Goal: Communication & Community: Answer question/provide support

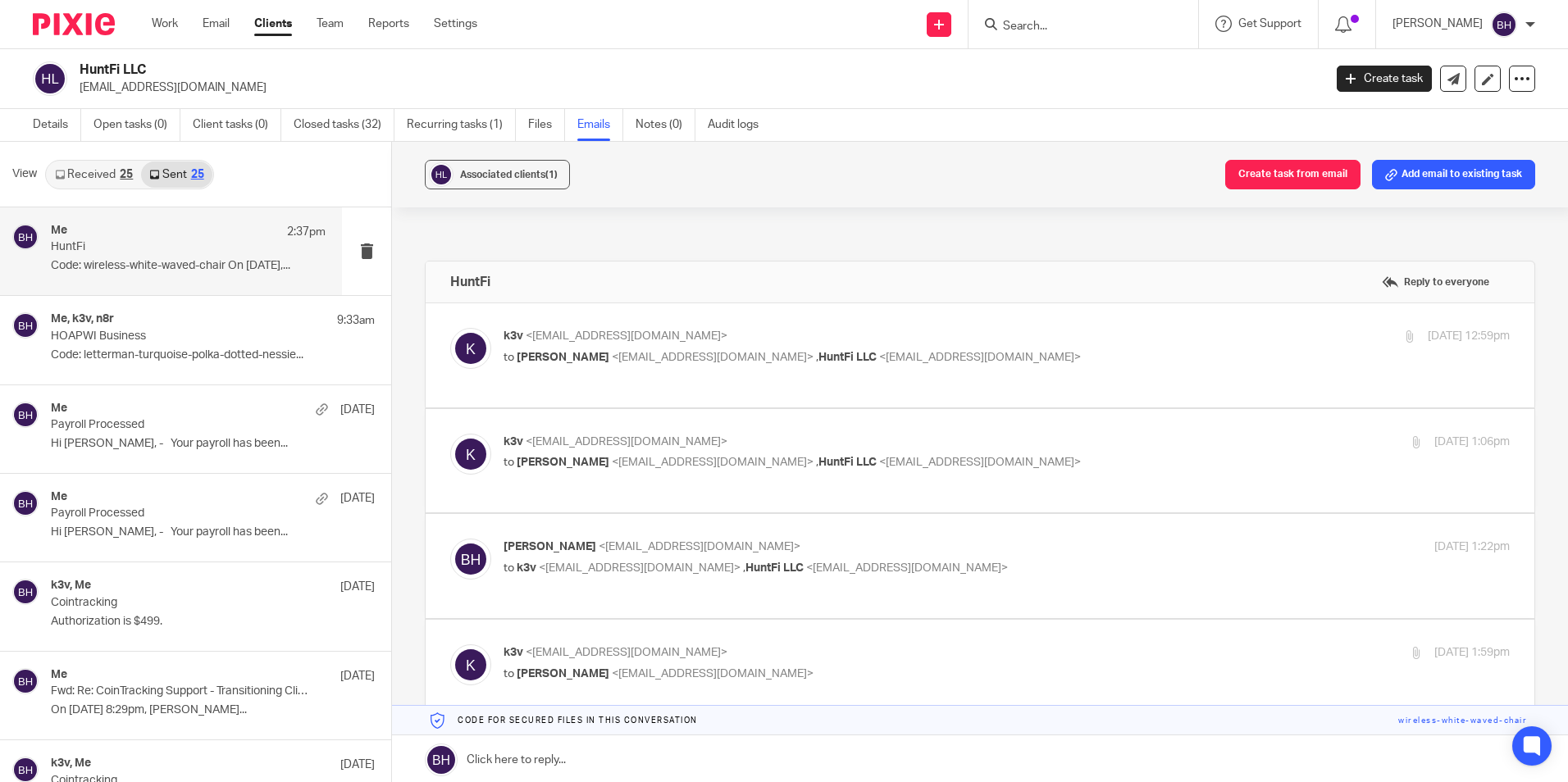
scroll to position [880, 0]
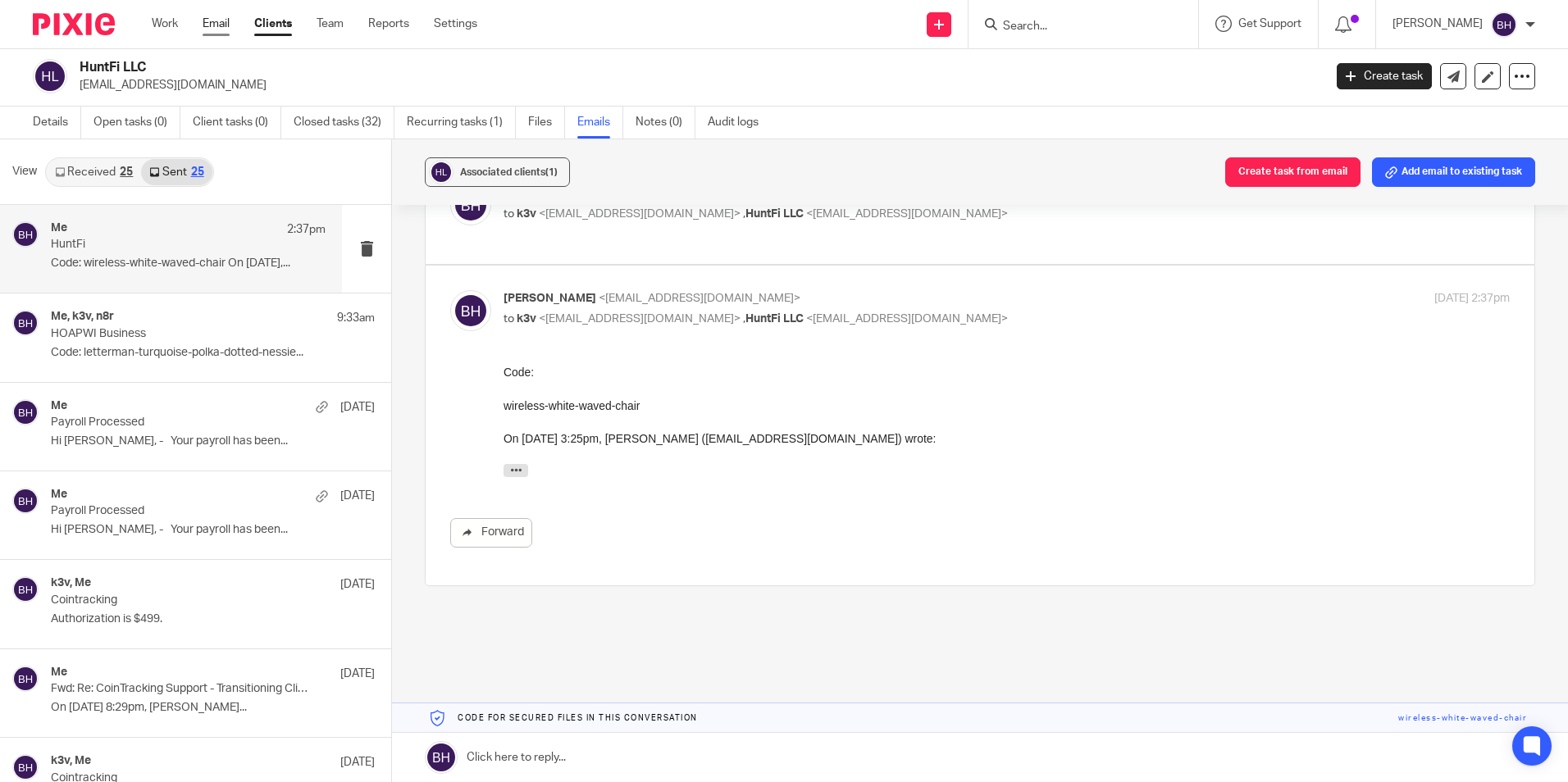
click at [217, 30] on link "Email" at bounding box center [216, 23] width 27 height 16
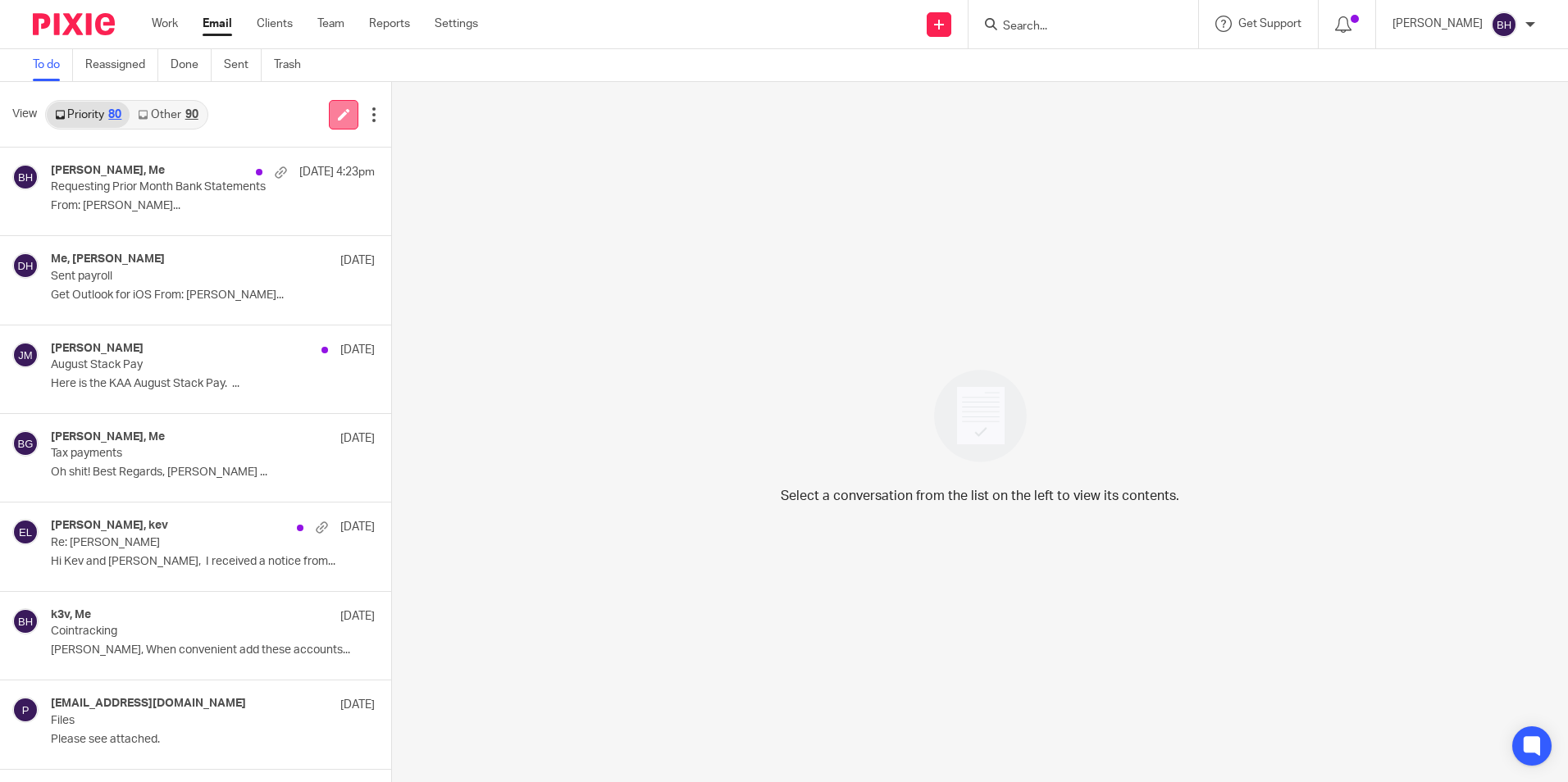
click at [338, 113] on icon at bounding box center [344, 114] width 12 height 12
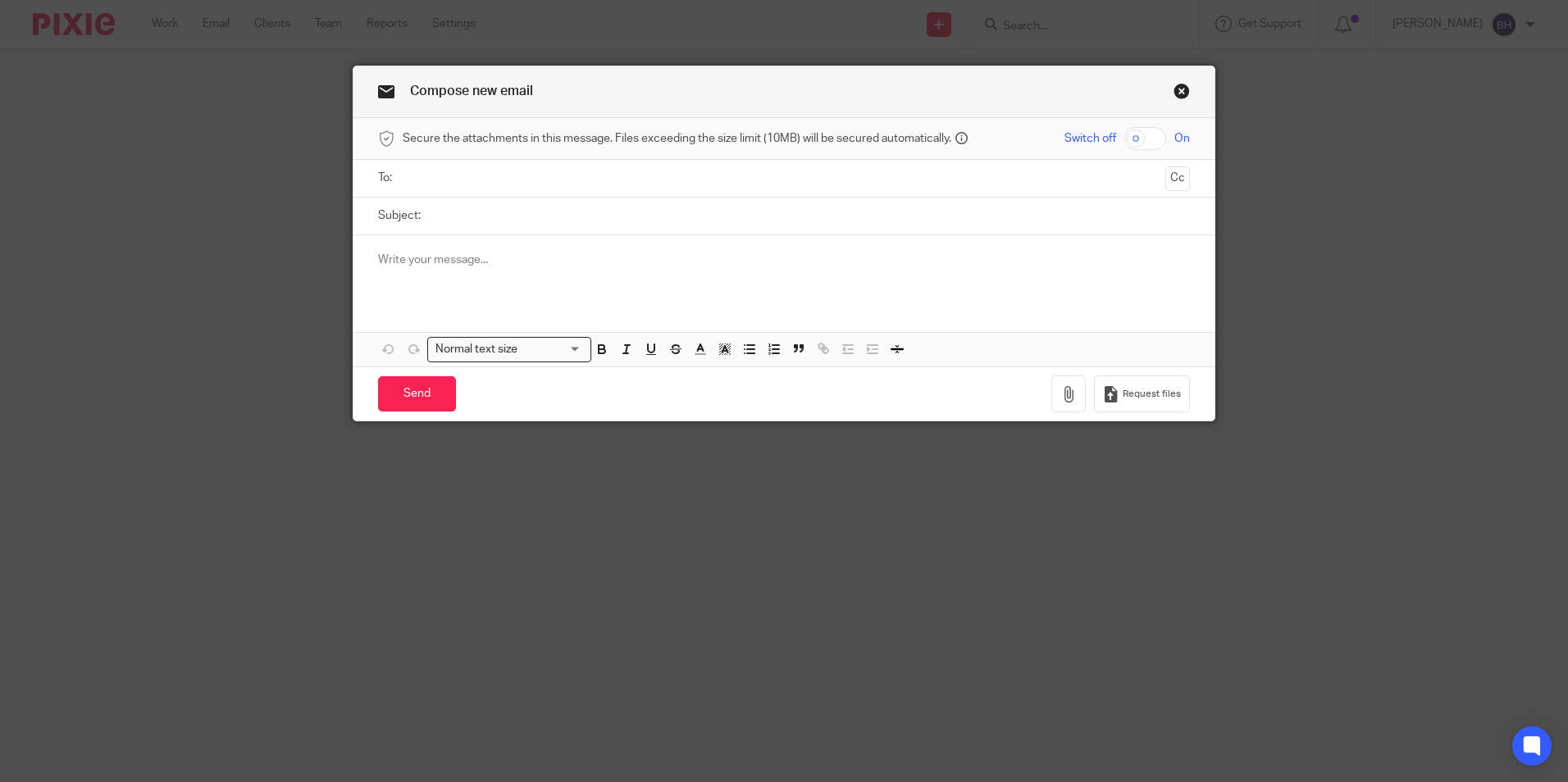
click at [426, 174] on input "text" at bounding box center [783, 178] width 749 height 19
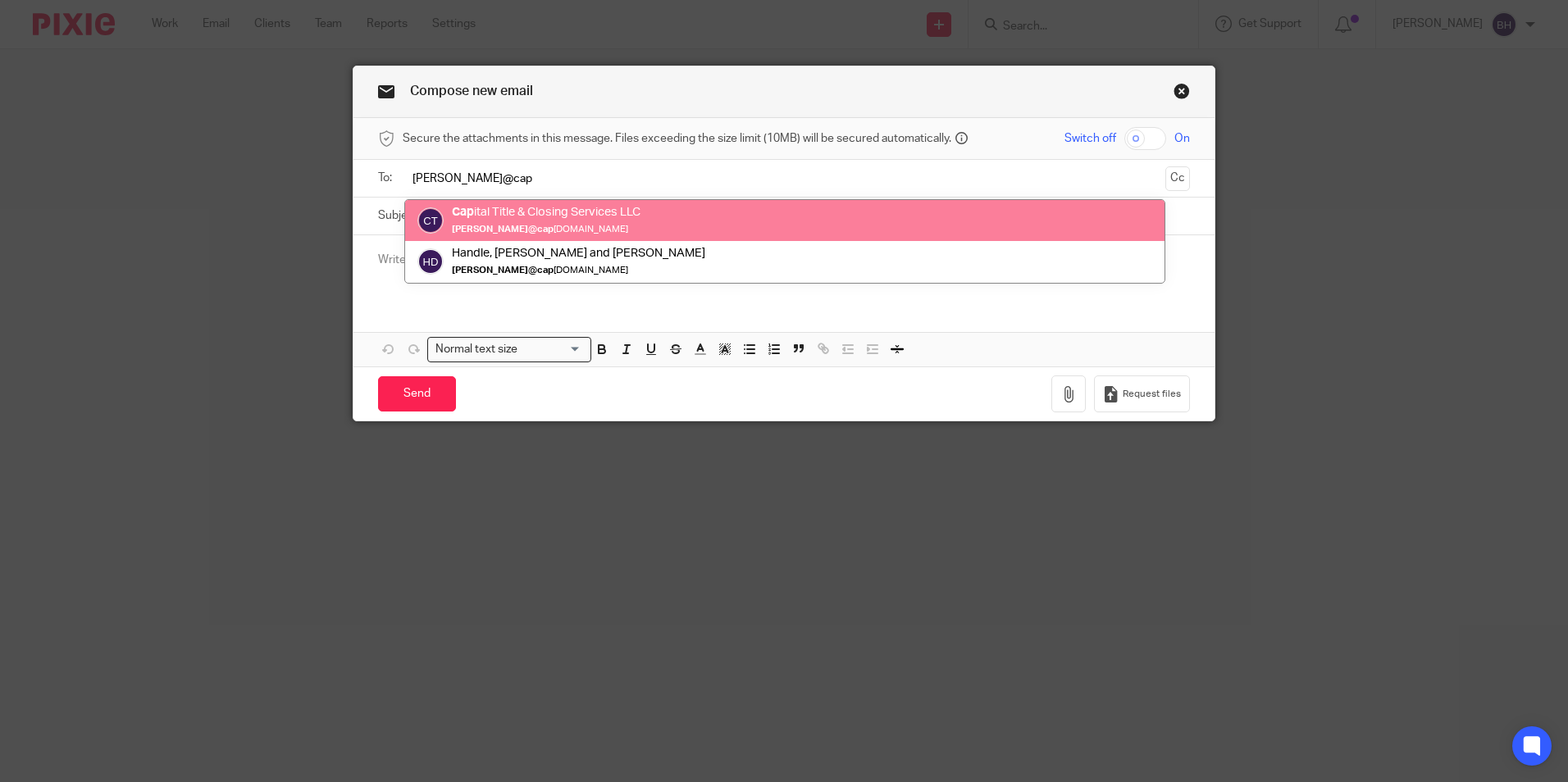
type input "[PERSON_NAME]@cap"
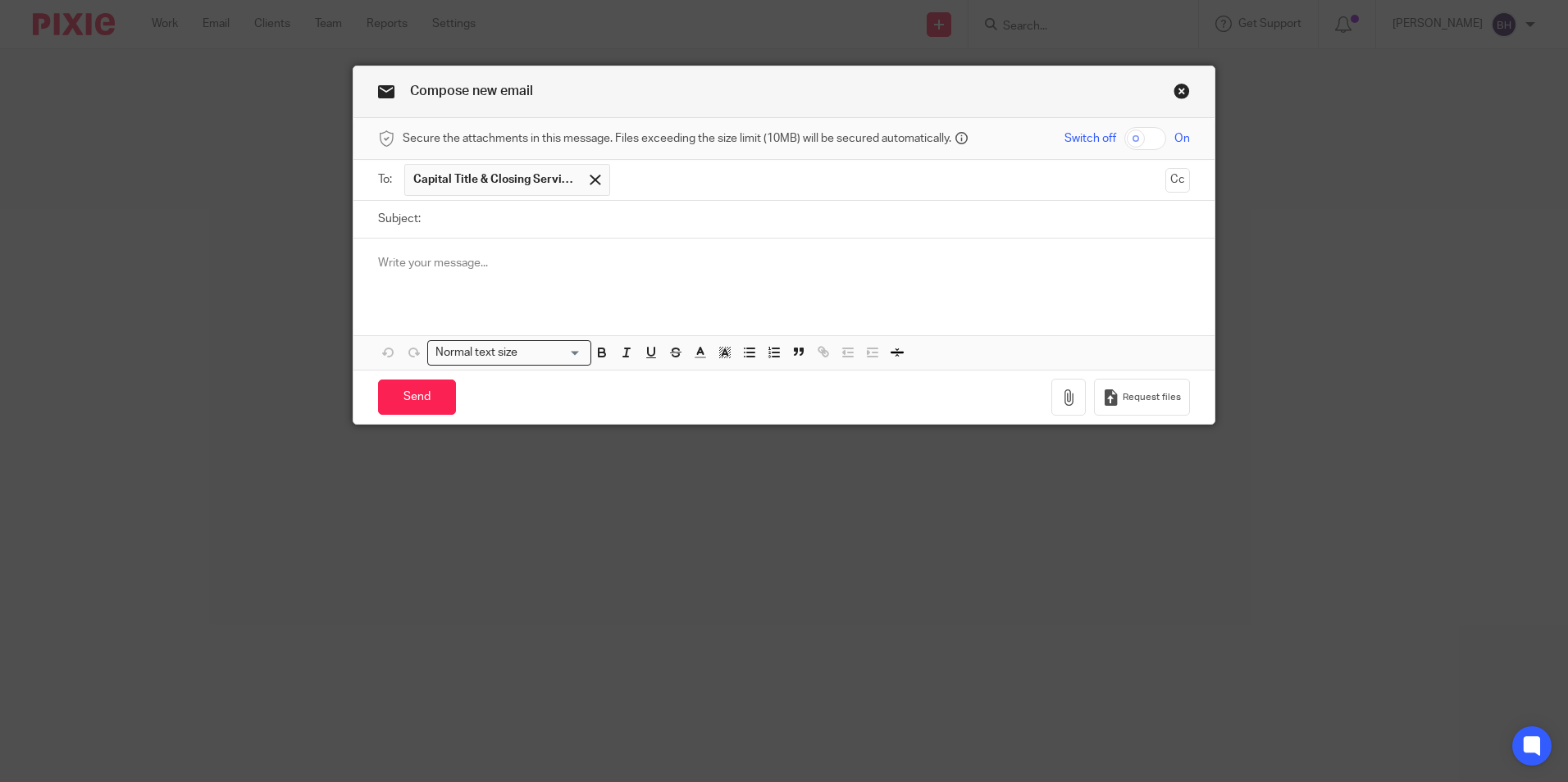
click at [476, 212] on input "Subject:" at bounding box center [809, 219] width 761 height 36
type input "2024 Draft Tax Returns"
click at [455, 263] on p at bounding box center [784, 263] width 812 height 16
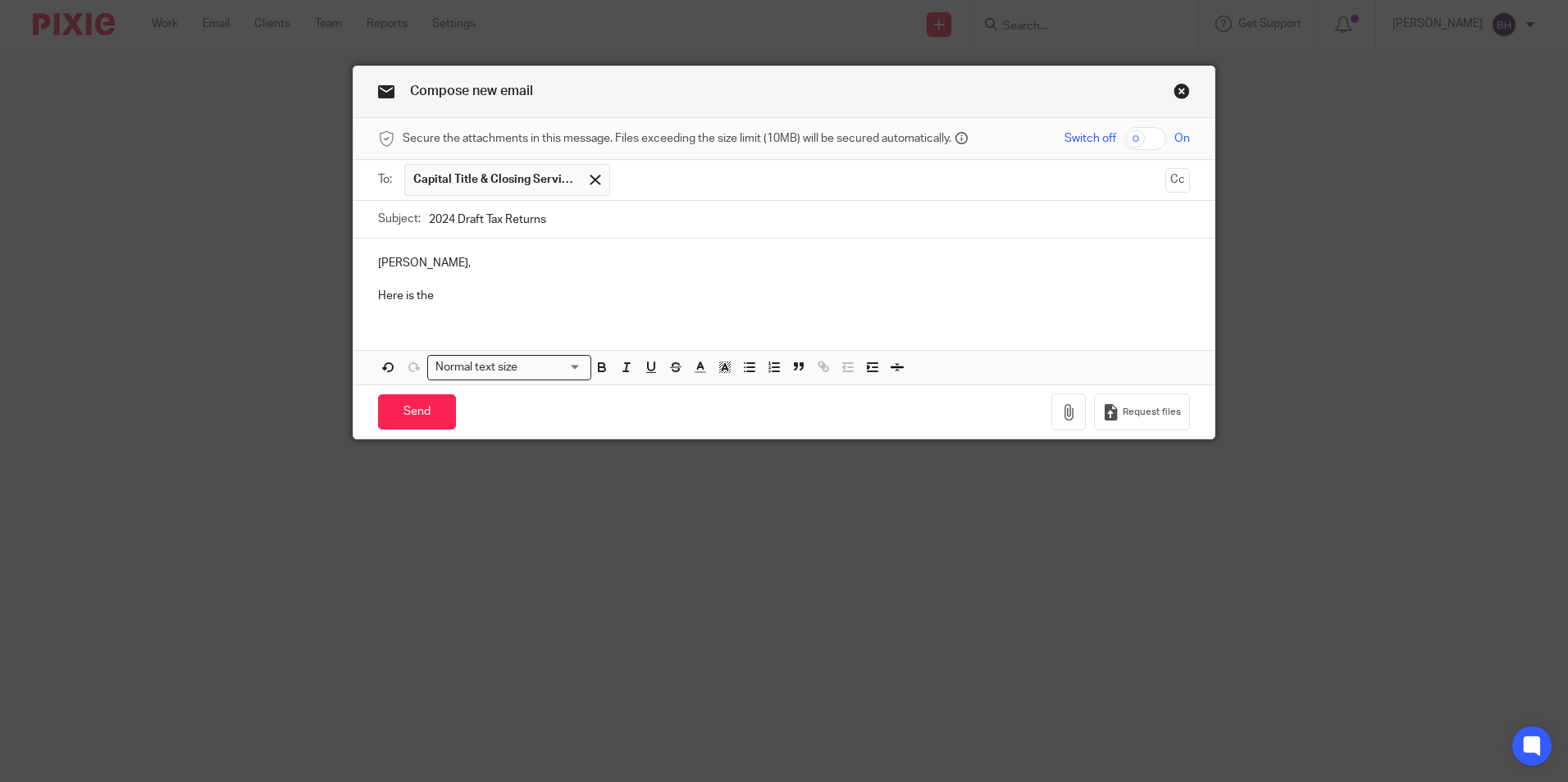
drag, startPoint x: 422, startPoint y: 224, endPoint x: 547, endPoint y: 217, distance: 125.2
click at [547, 217] on input "2024 Draft Tax Returns" at bounding box center [809, 219] width 761 height 36
click at [493, 296] on p "Here is the" at bounding box center [784, 296] width 812 height 16
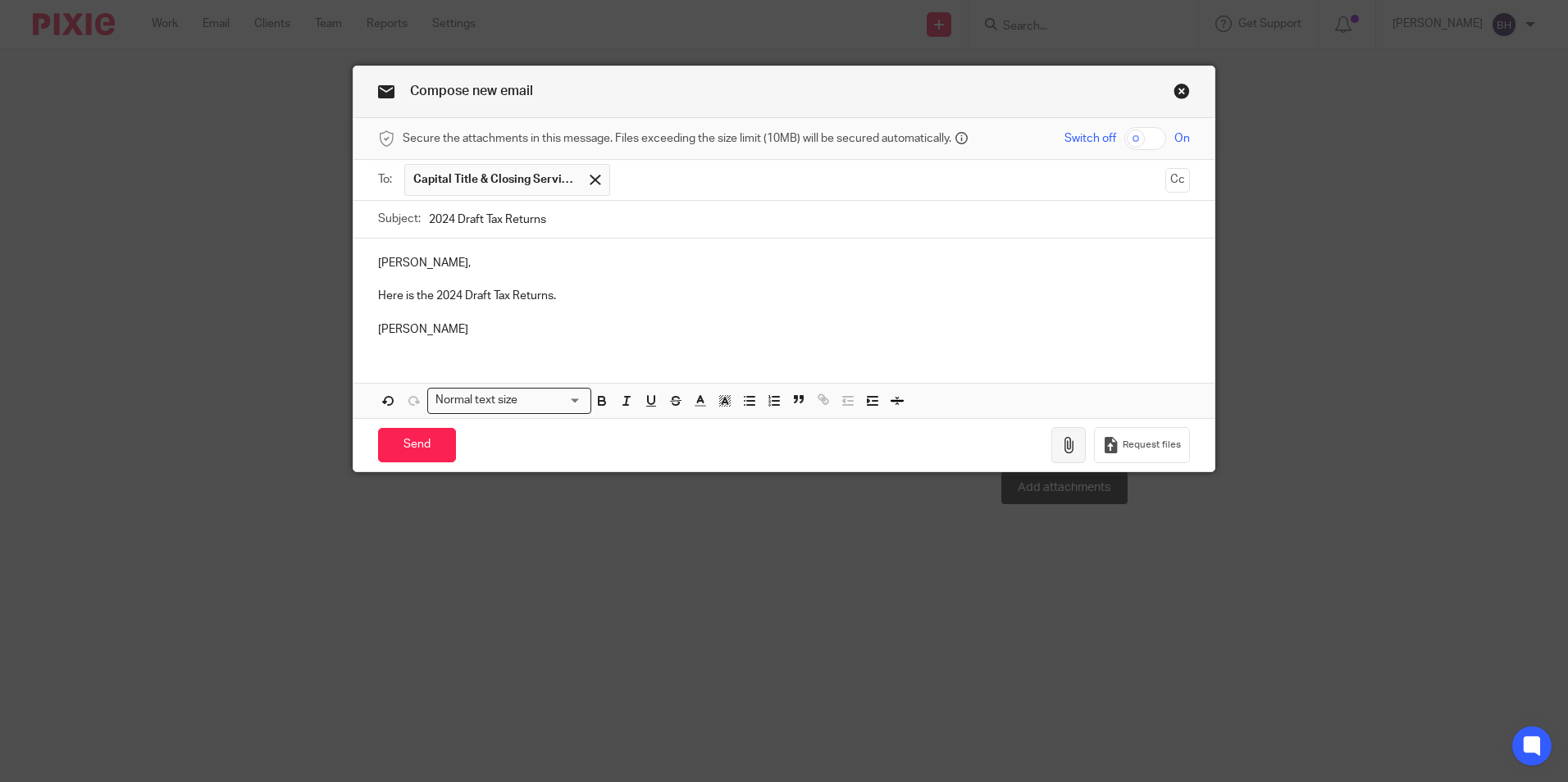
click at [1054, 448] on button "button" at bounding box center [1069, 445] width 35 height 36
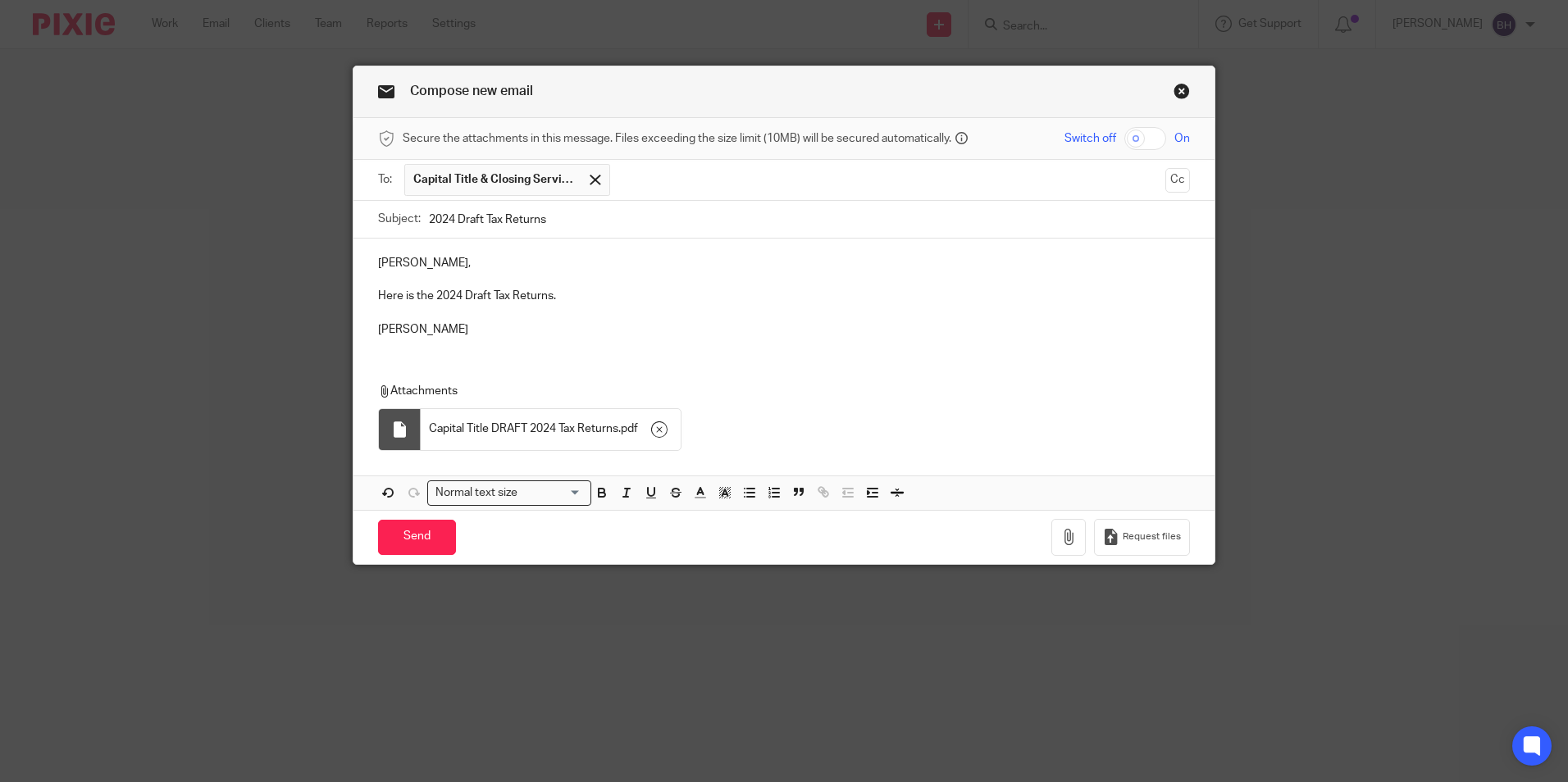
click at [1152, 135] on input "checkbox" at bounding box center [1146, 138] width 42 height 23
checkbox input "true"
click at [568, 291] on p "Here is the 2024 Draft Tax Returns." at bounding box center [784, 296] width 812 height 16
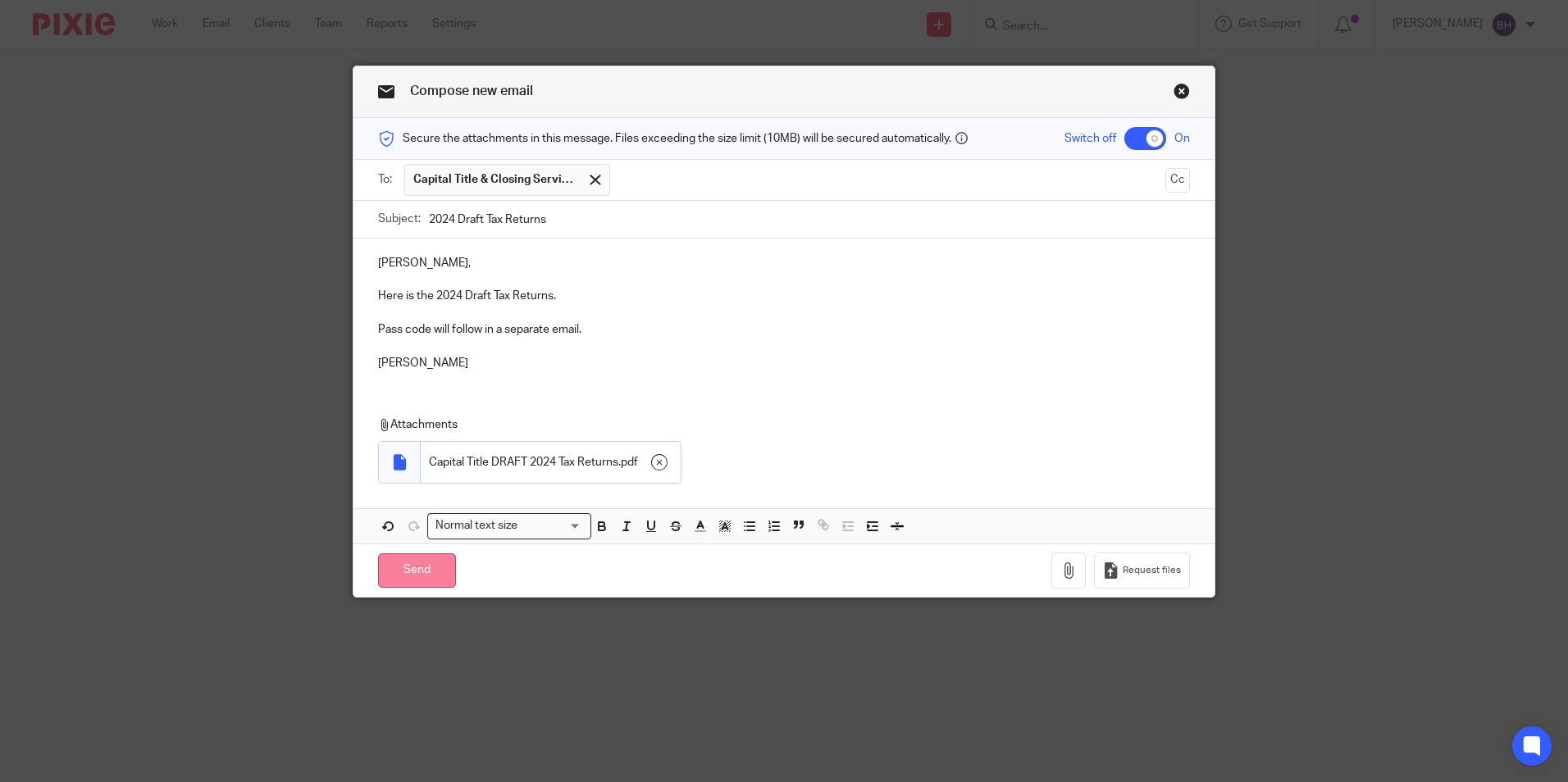
click at [431, 560] on input "Send" at bounding box center [416, 571] width 78 height 36
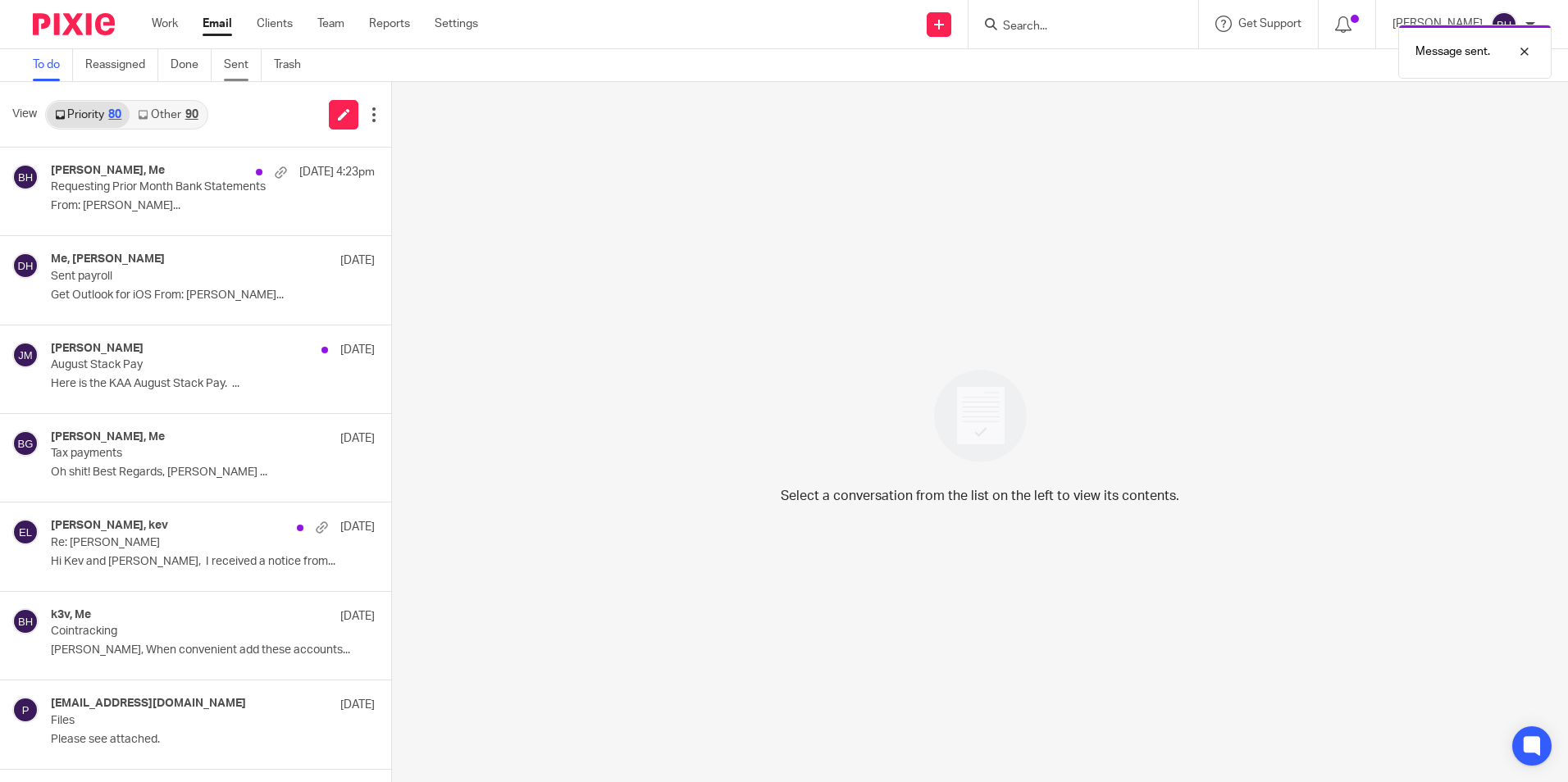
click at [227, 73] on link "Sent" at bounding box center [242, 64] width 37 height 32
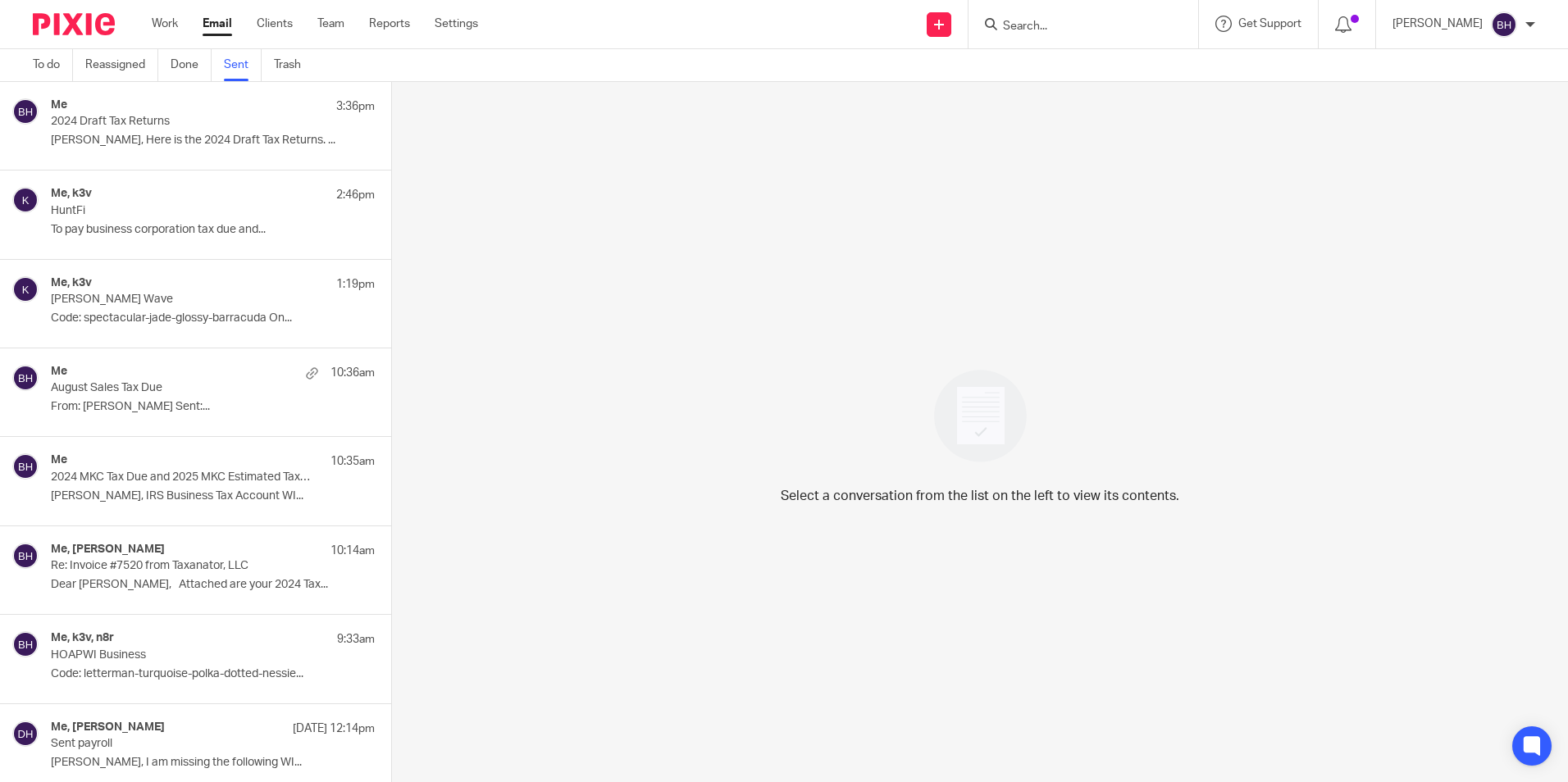
click at [221, 111] on div "Me 3:36pm" at bounding box center [213, 107] width 324 height 16
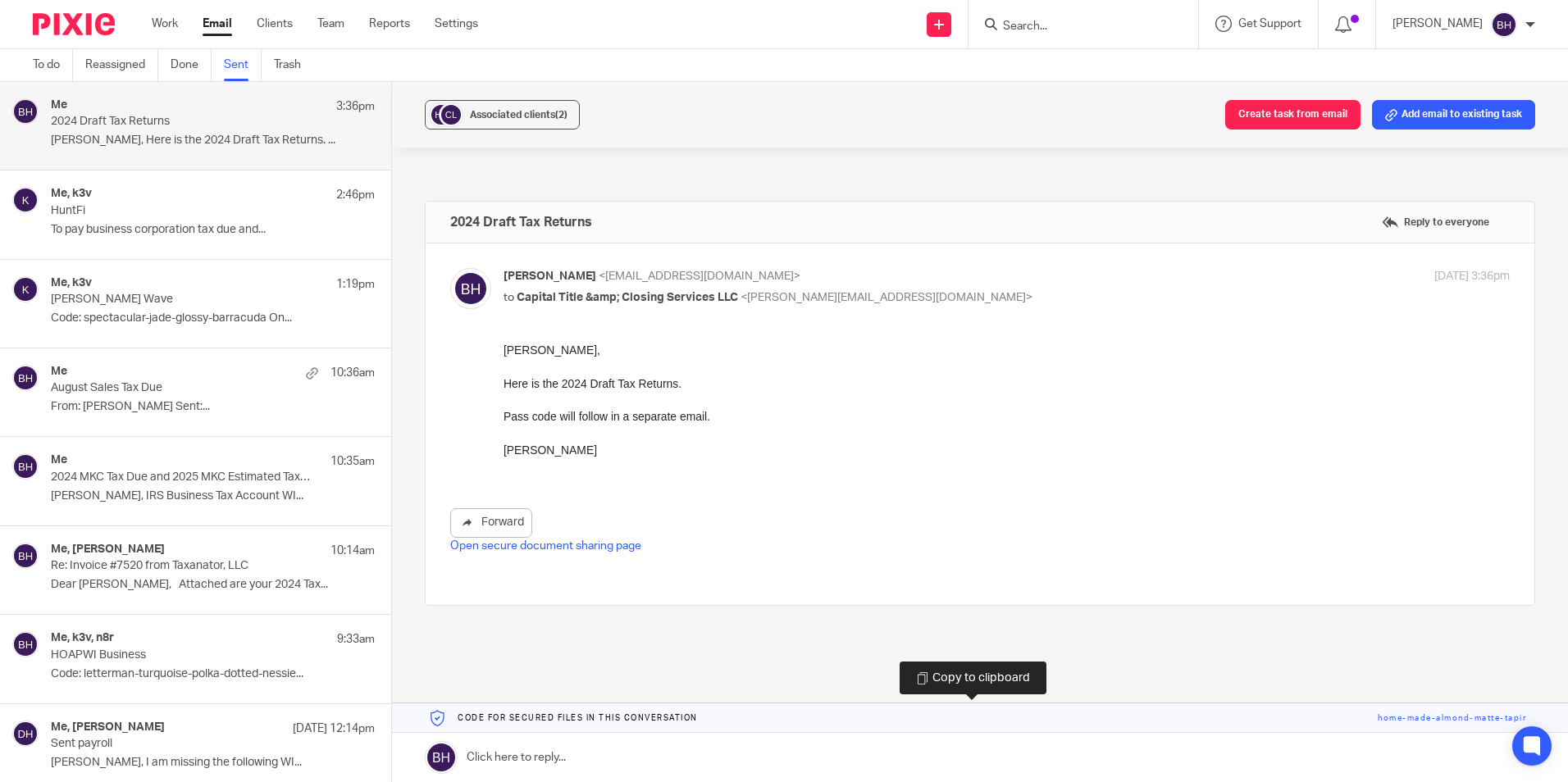
click at [601, 718] on link at bounding box center [981, 718] width 1176 height 30
drag, startPoint x: 601, startPoint y: 718, endPoint x: 601, endPoint y: 746, distance: 28.0
click at [601, 746] on link at bounding box center [981, 757] width 1176 height 49
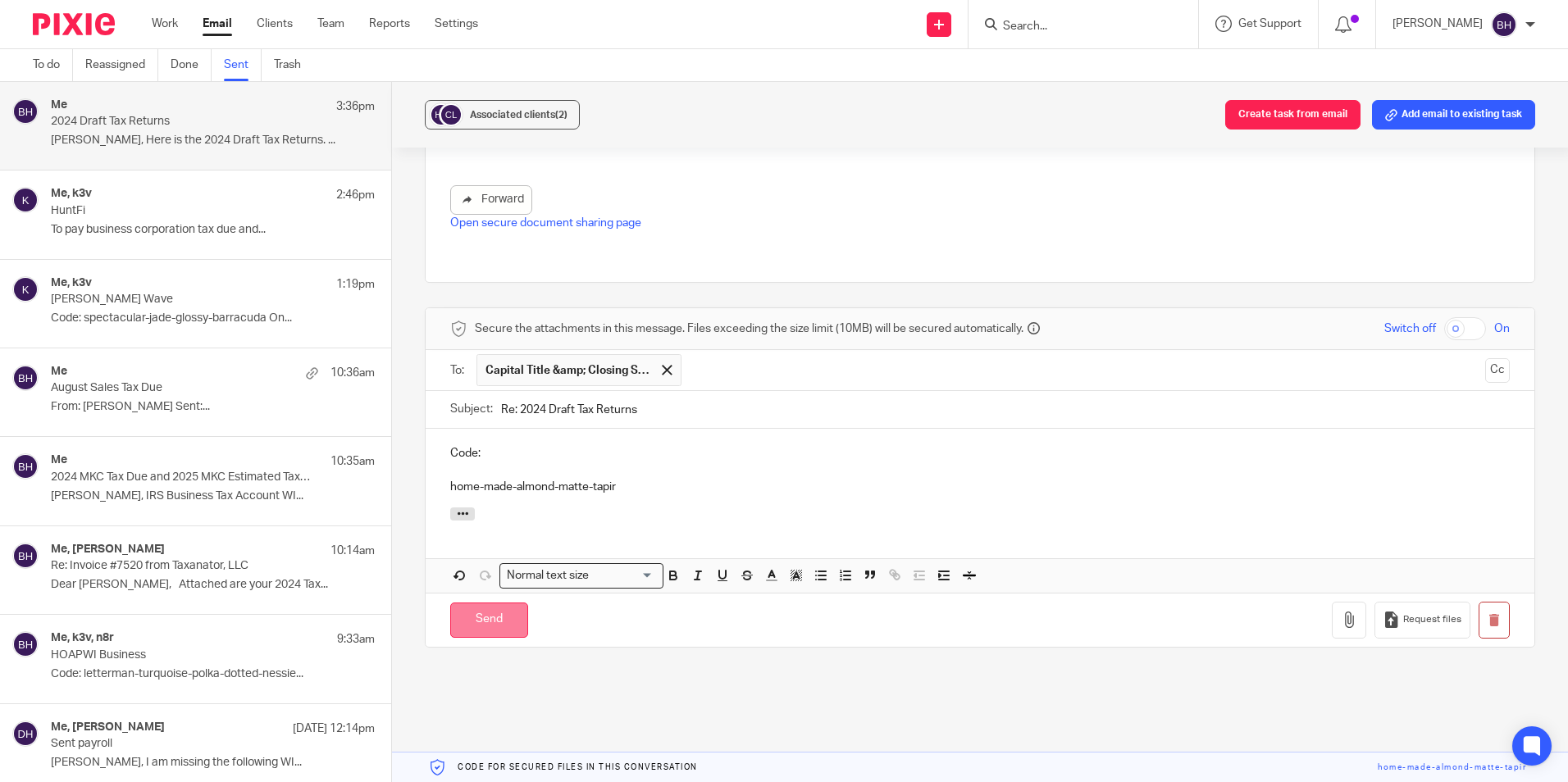
click at [494, 609] on input "Send" at bounding box center [488, 620] width 78 height 36
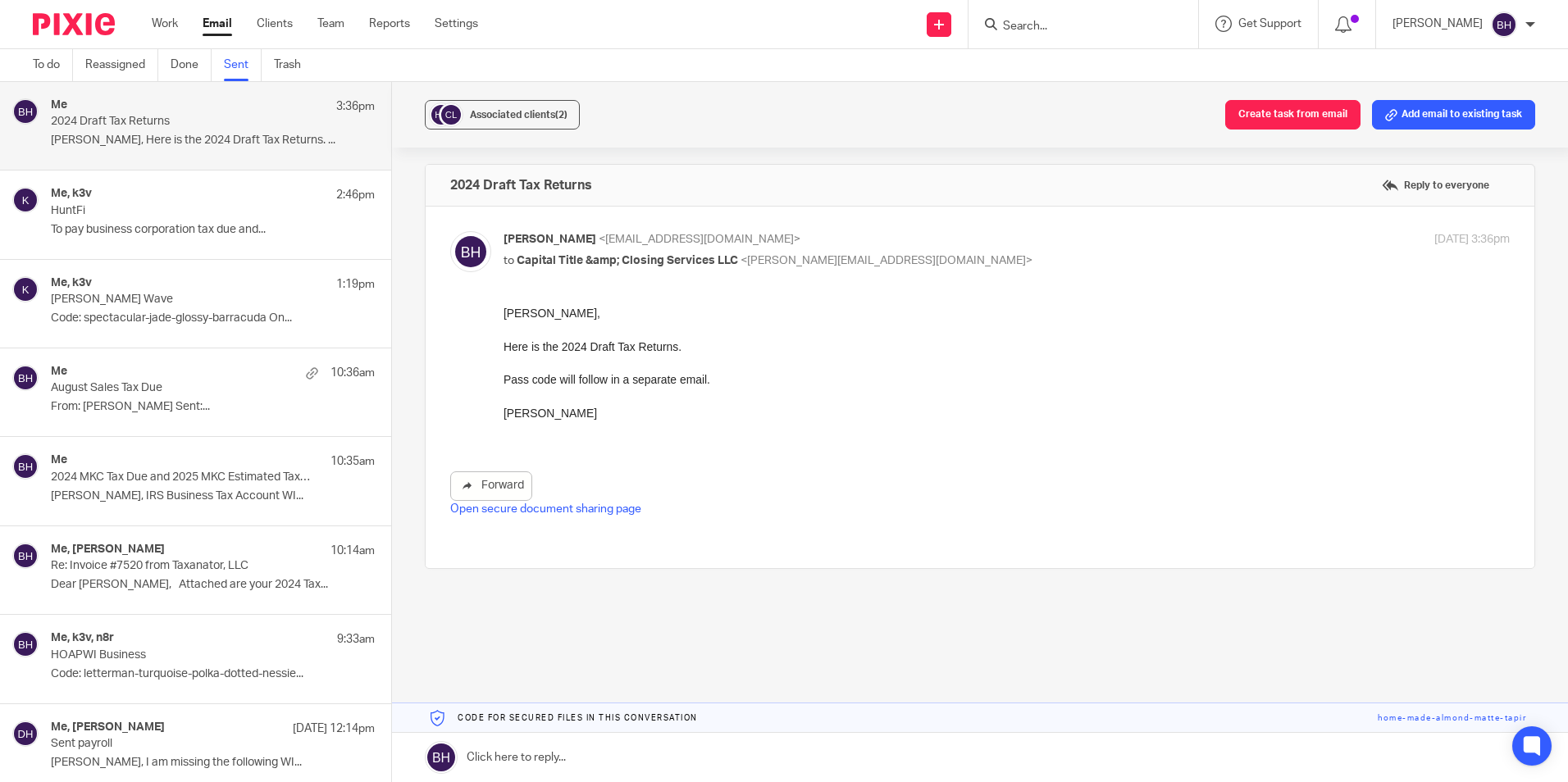
click at [1038, 25] on input "Search" at bounding box center [1076, 27] width 148 height 14
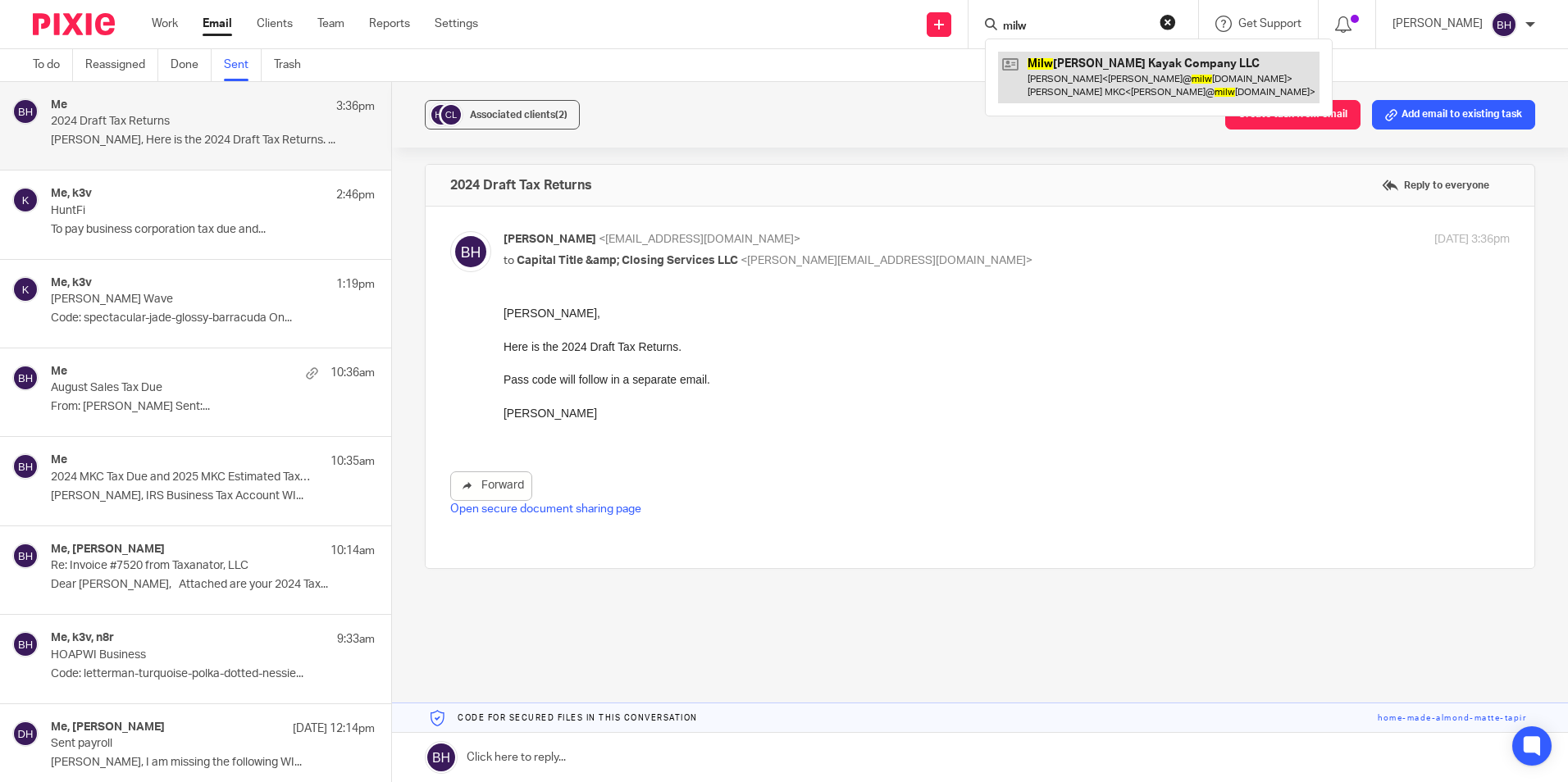
type input "milw"
click at [1050, 69] on link at bounding box center [1158, 77] width 321 height 51
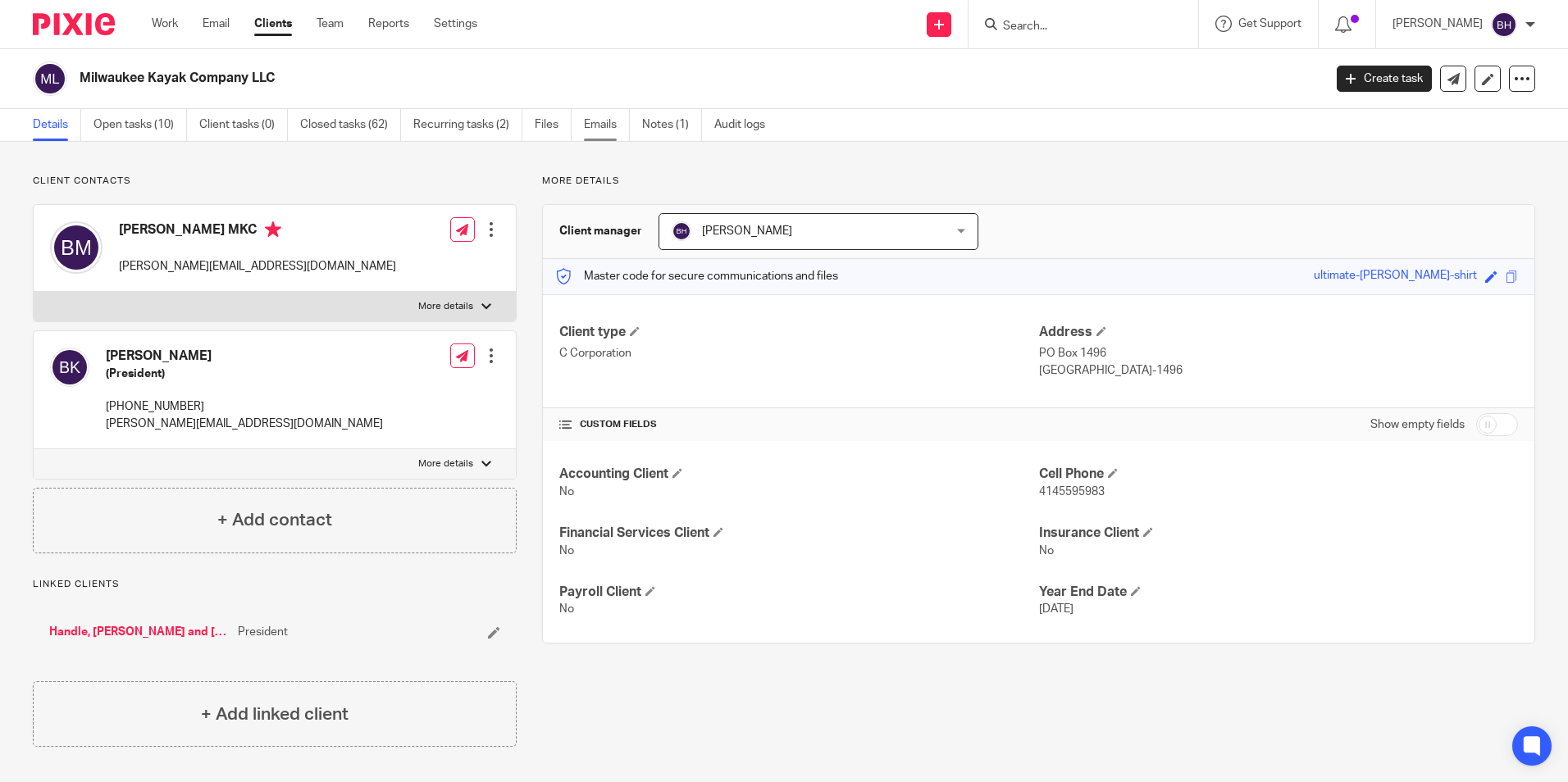
click at [604, 127] on link "Emails" at bounding box center [607, 125] width 46 height 32
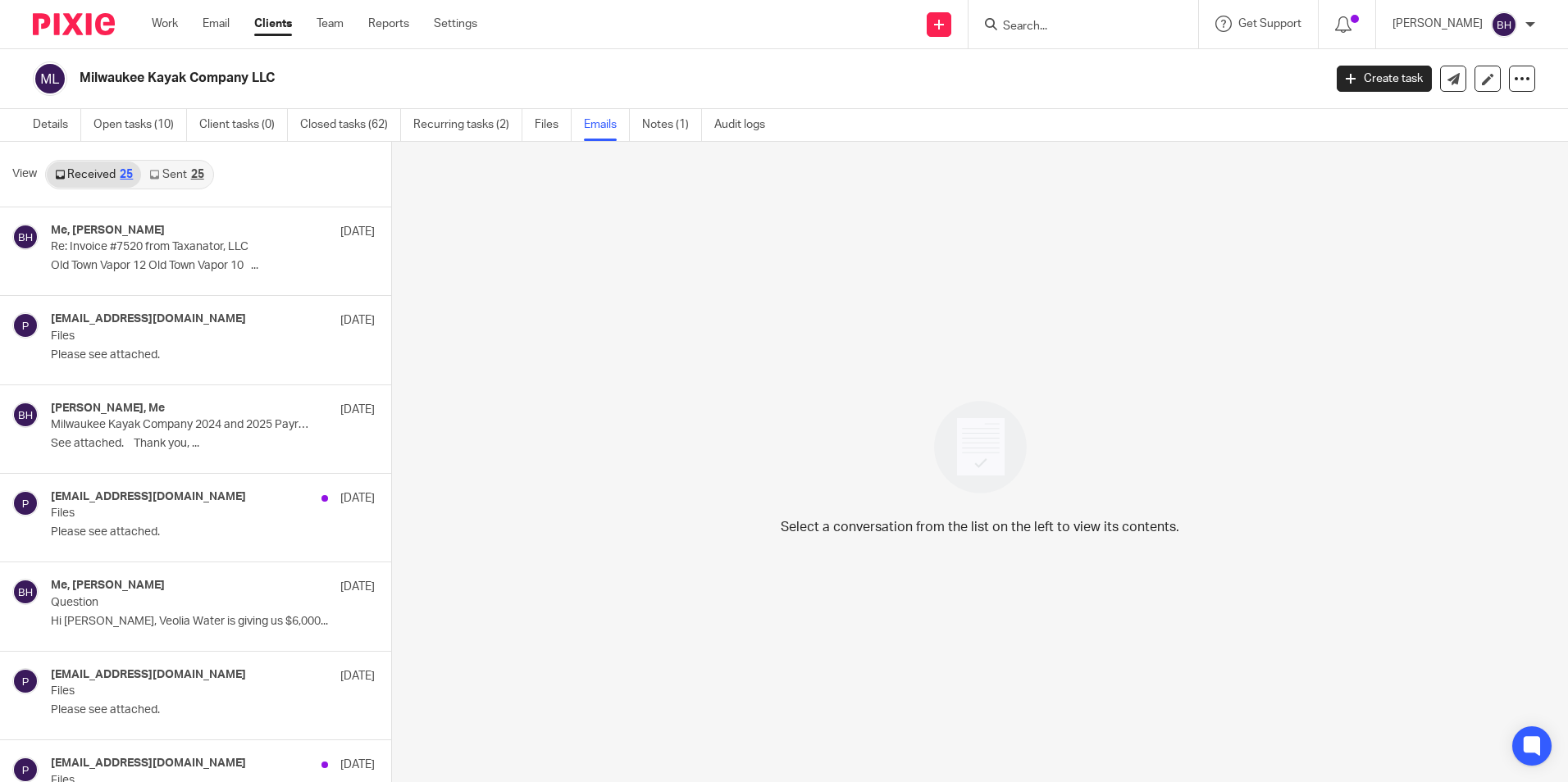
click at [186, 173] on link "Sent 25" at bounding box center [177, 174] width 71 height 26
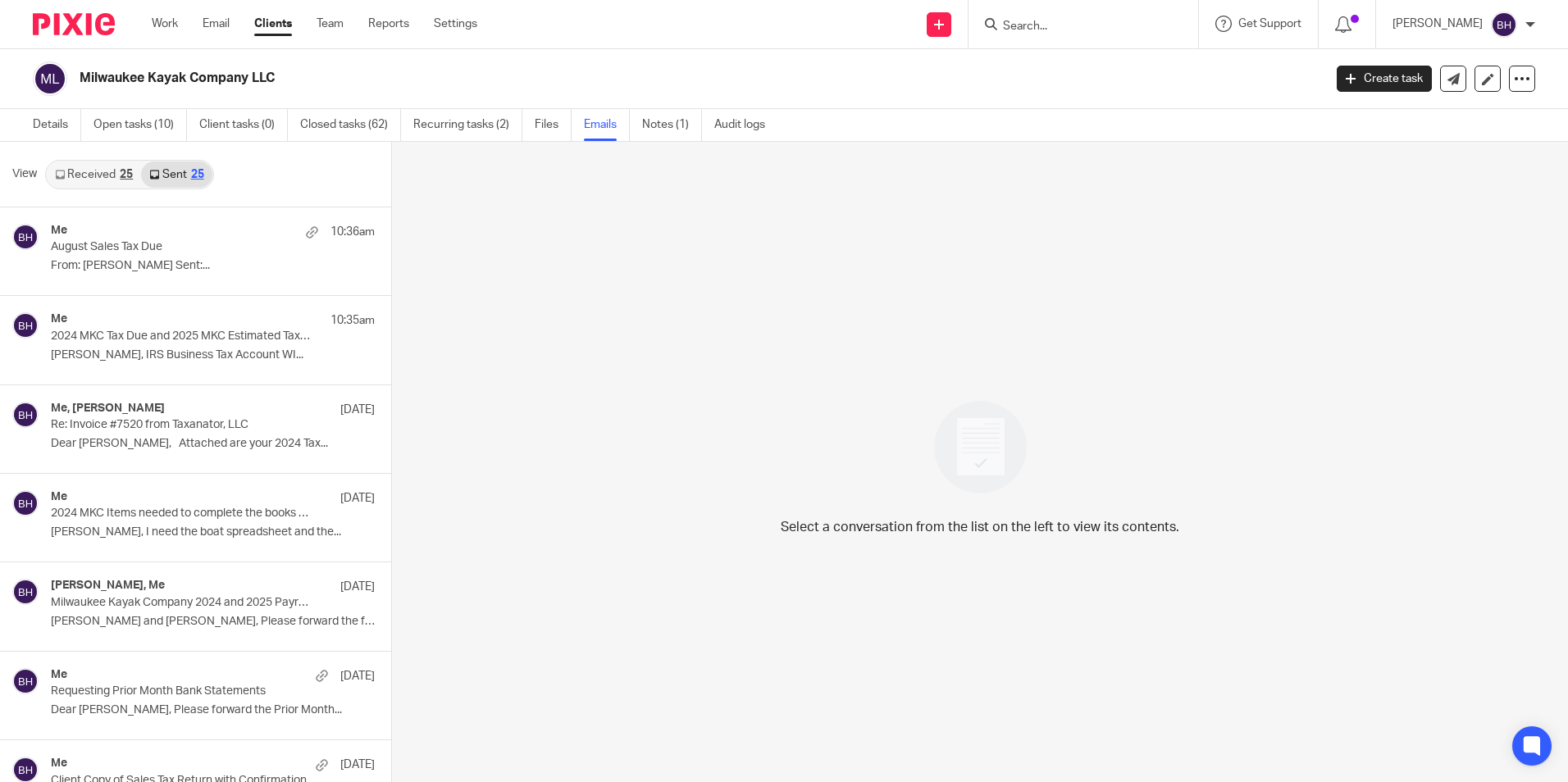
scroll to position [3, 0]
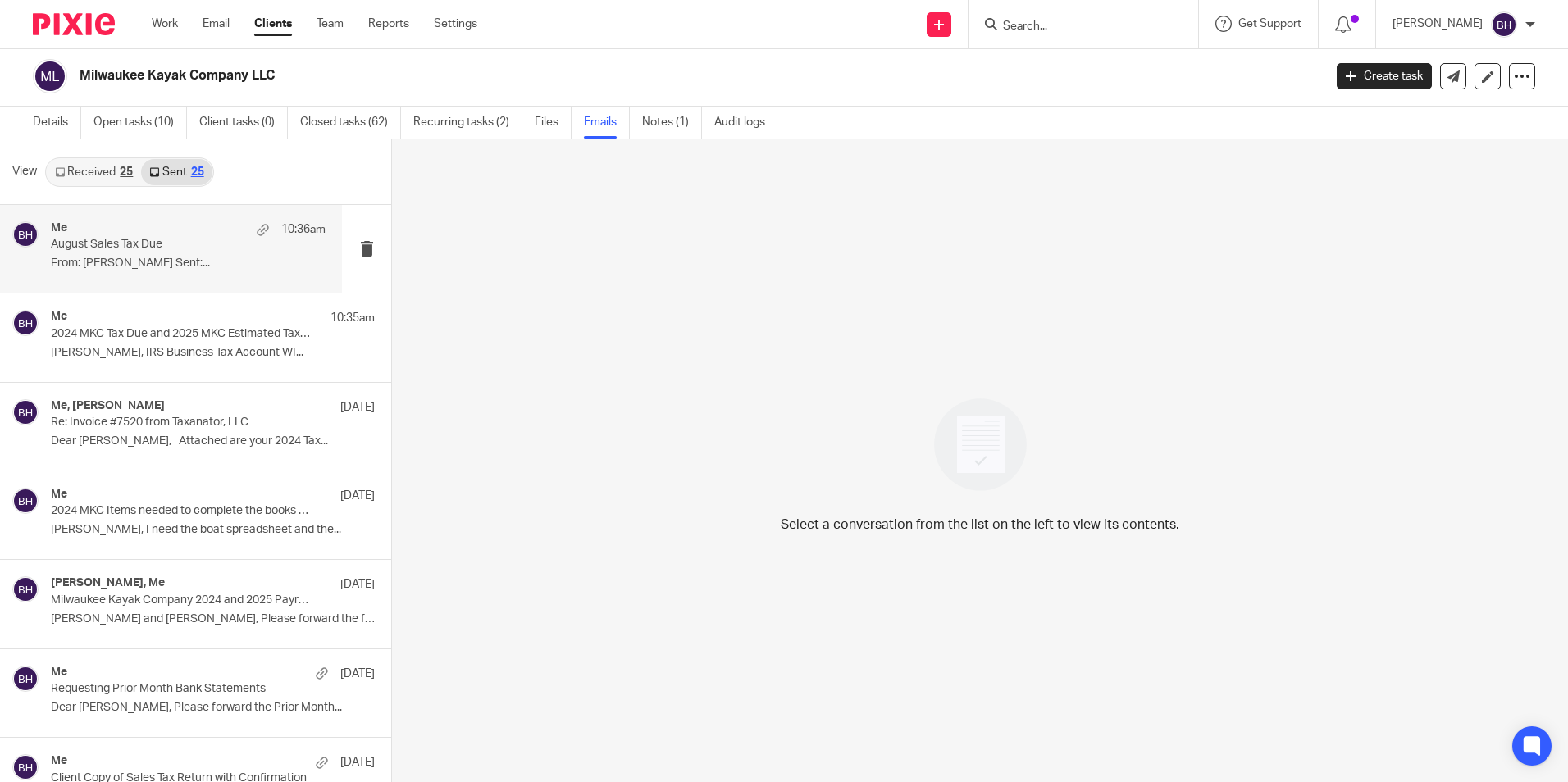
click at [167, 251] on p "August Sales Tax Due" at bounding box center [160, 245] width 220 height 14
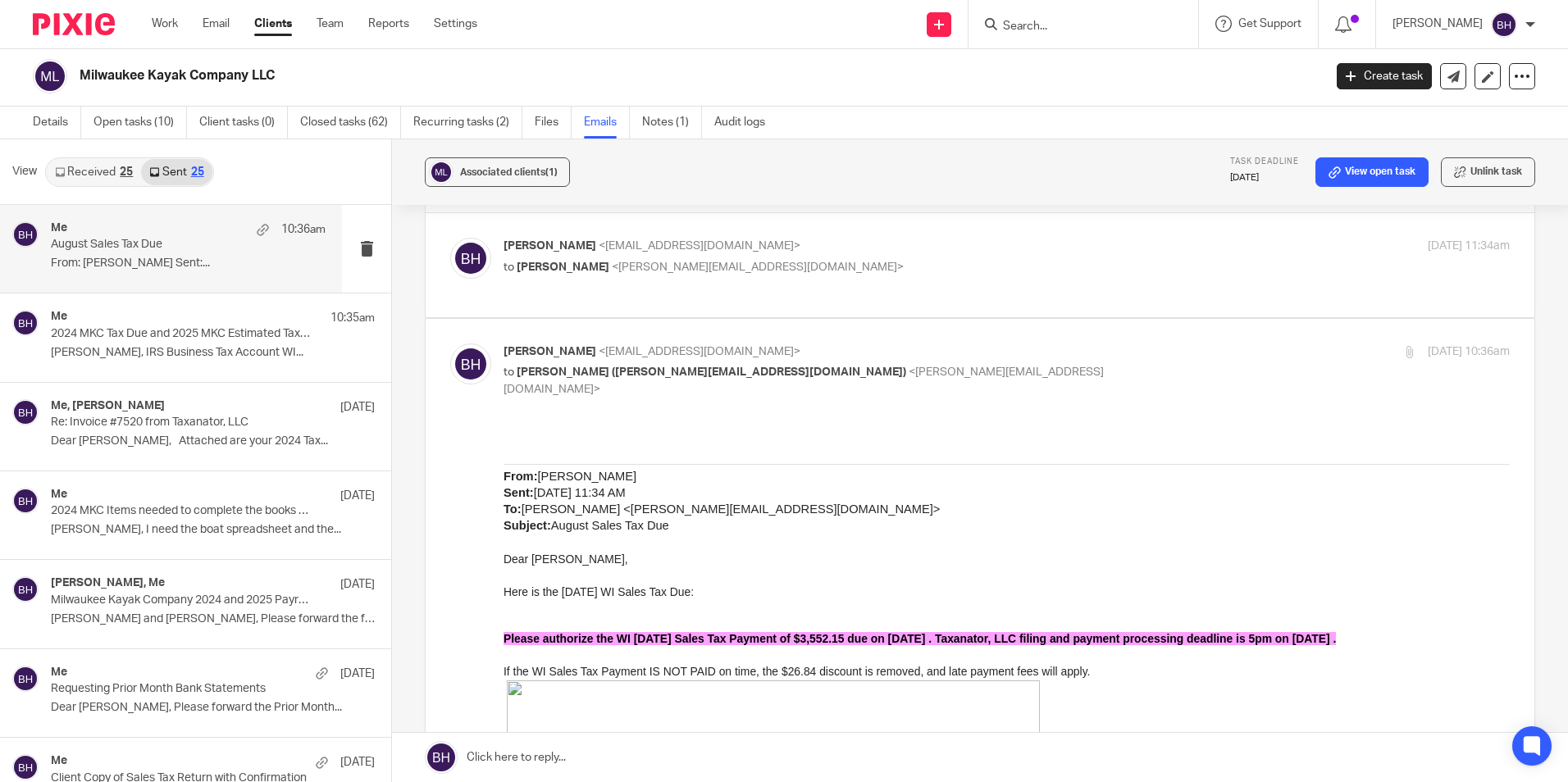
scroll to position [82, 0]
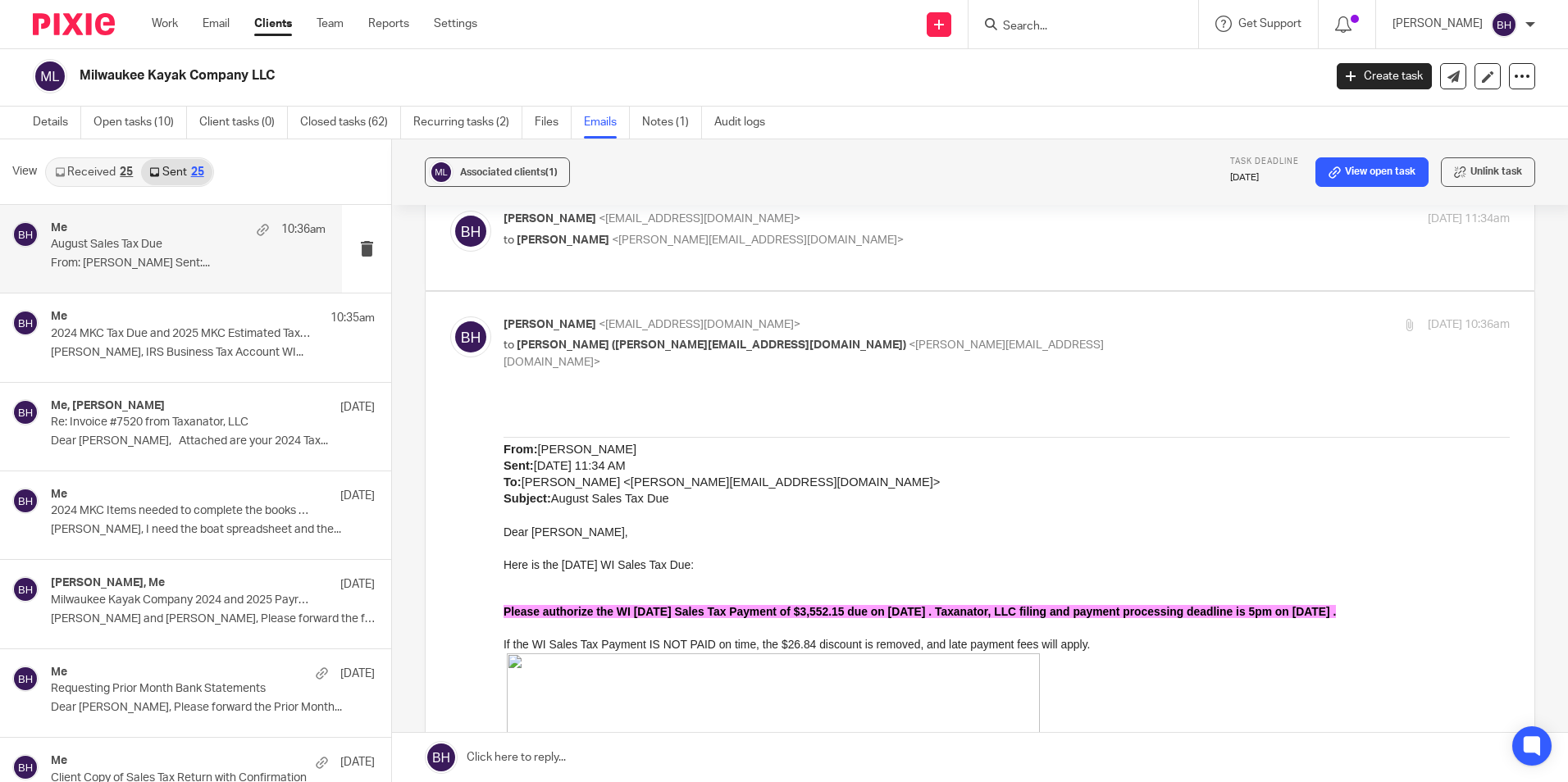
click at [631, 758] on link at bounding box center [981, 757] width 1176 height 49
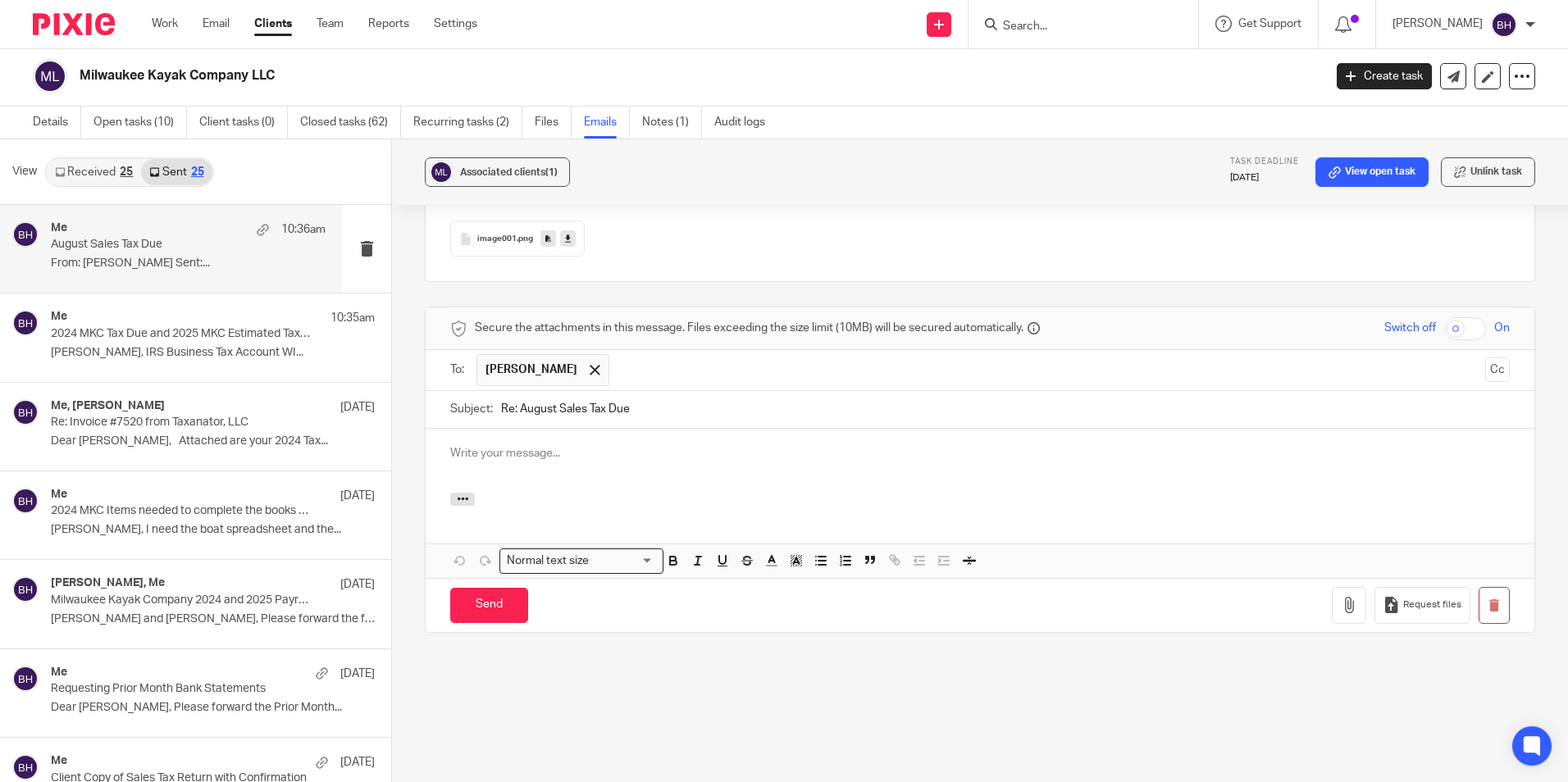
scroll to position [0, 0]
click at [219, 20] on link "Email" at bounding box center [216, 23] width 27 height 16
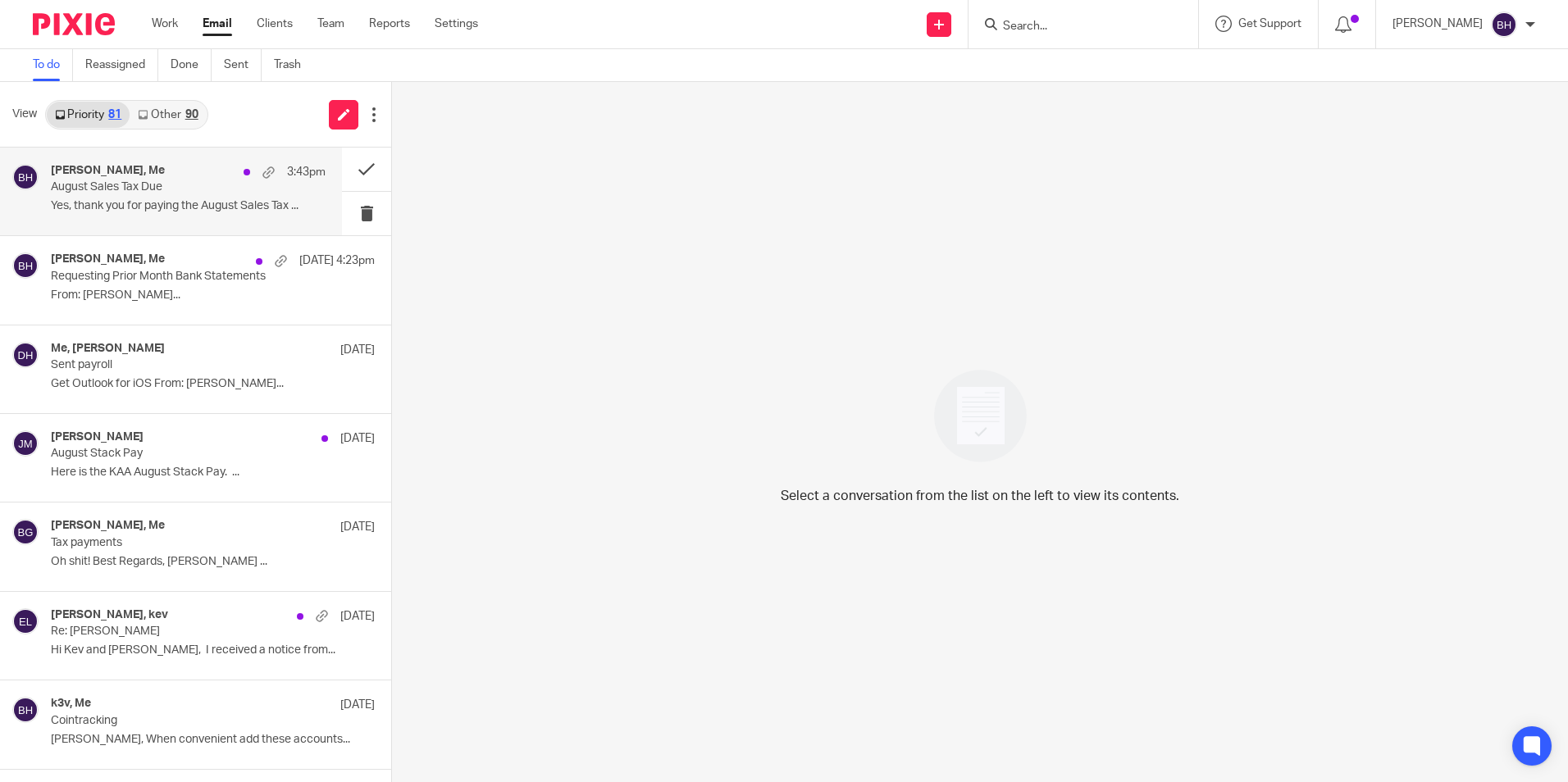
click at [155, 183] on p "August Sales Tax Due" at bounding box center [160, 187] width 220 height 14
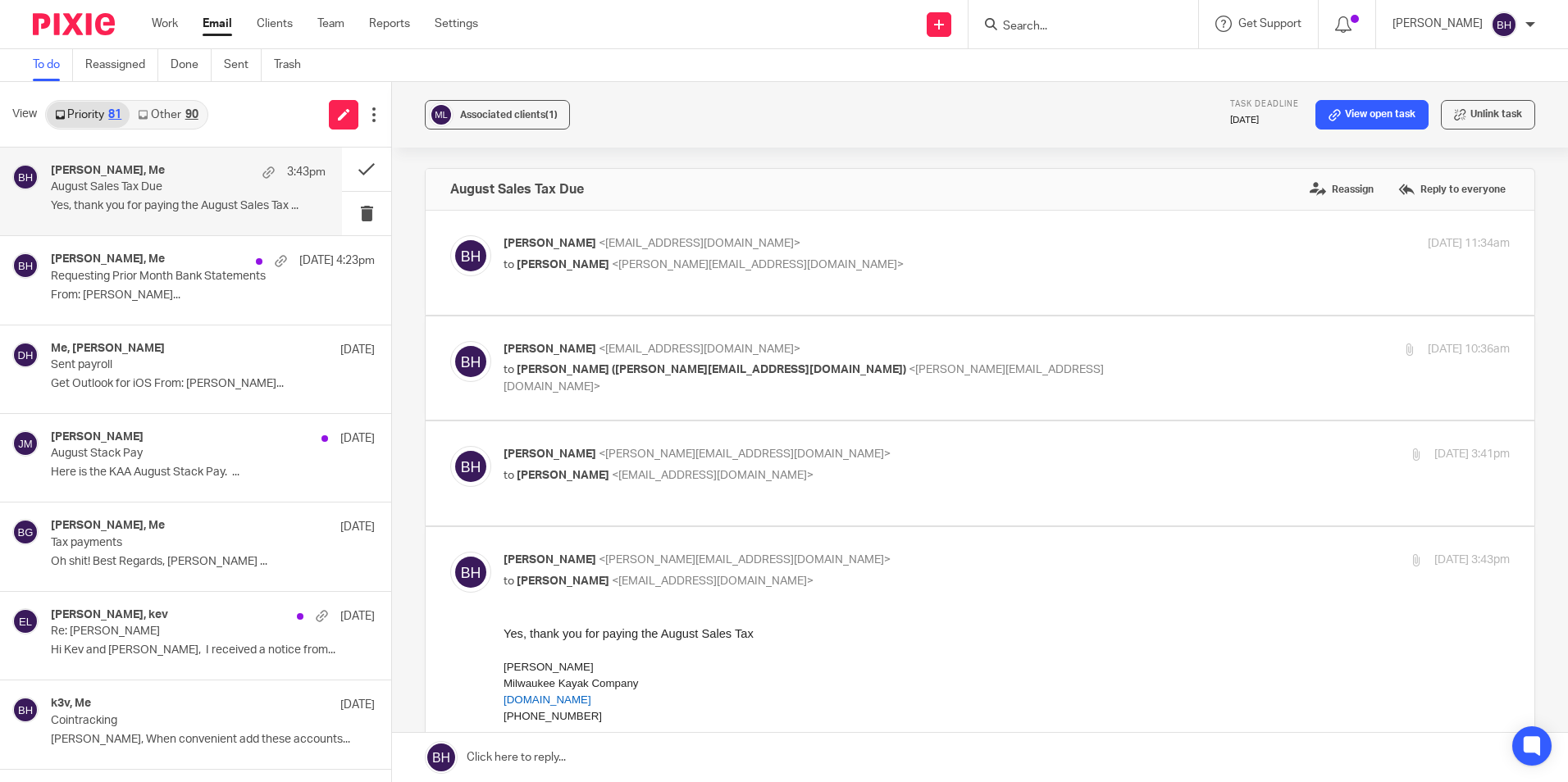
click at [635, 756] on link at bounding box center [981, 757] width 1176 height 49
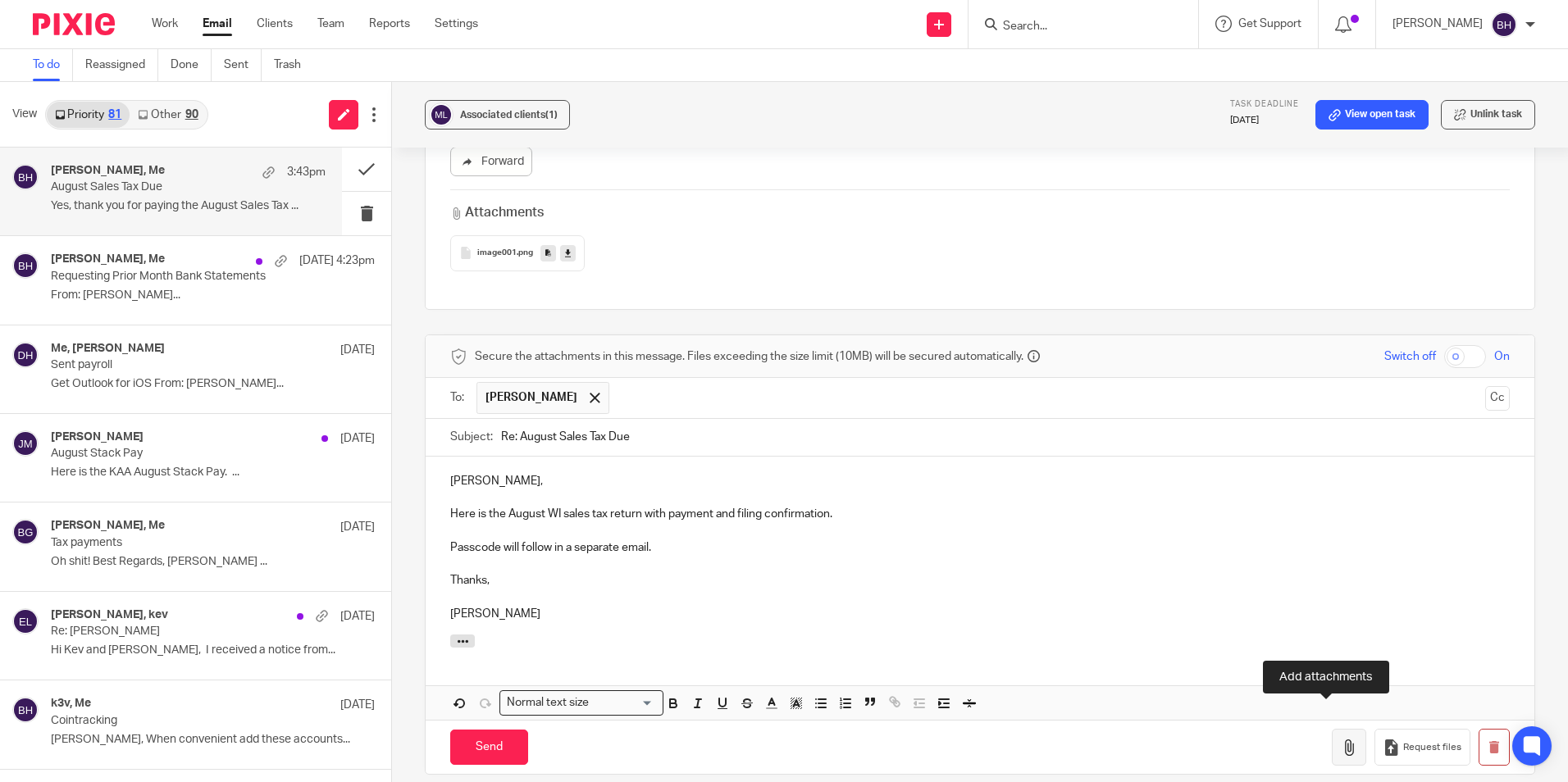
click at [1342, 740] on icon "button" at bounding box center [1349, 747] width 16 height 16
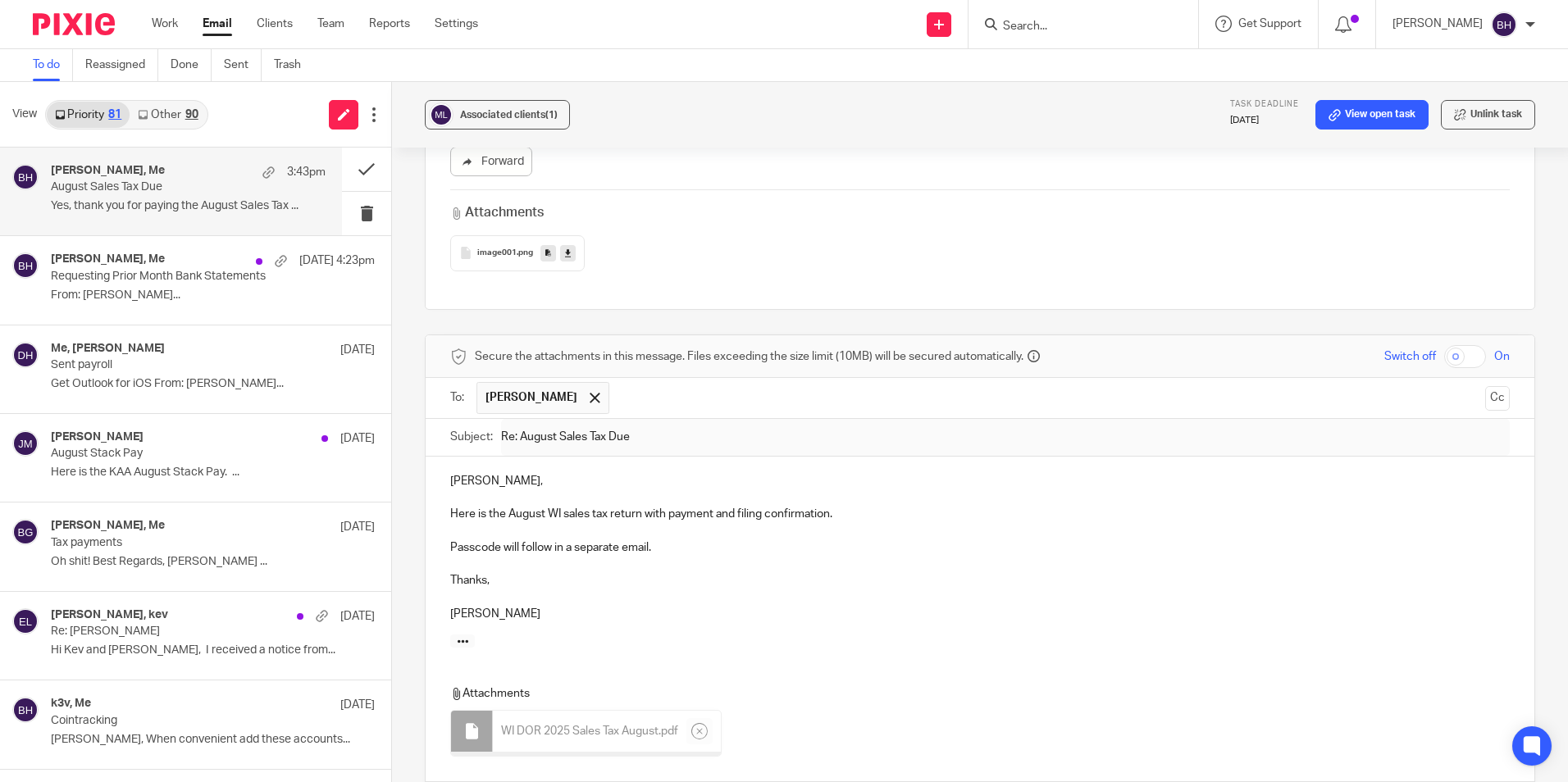
click at [675, 539] on p "Passcode will follow in a separate email." at bounding box center [980, 547] width 1059 height 16
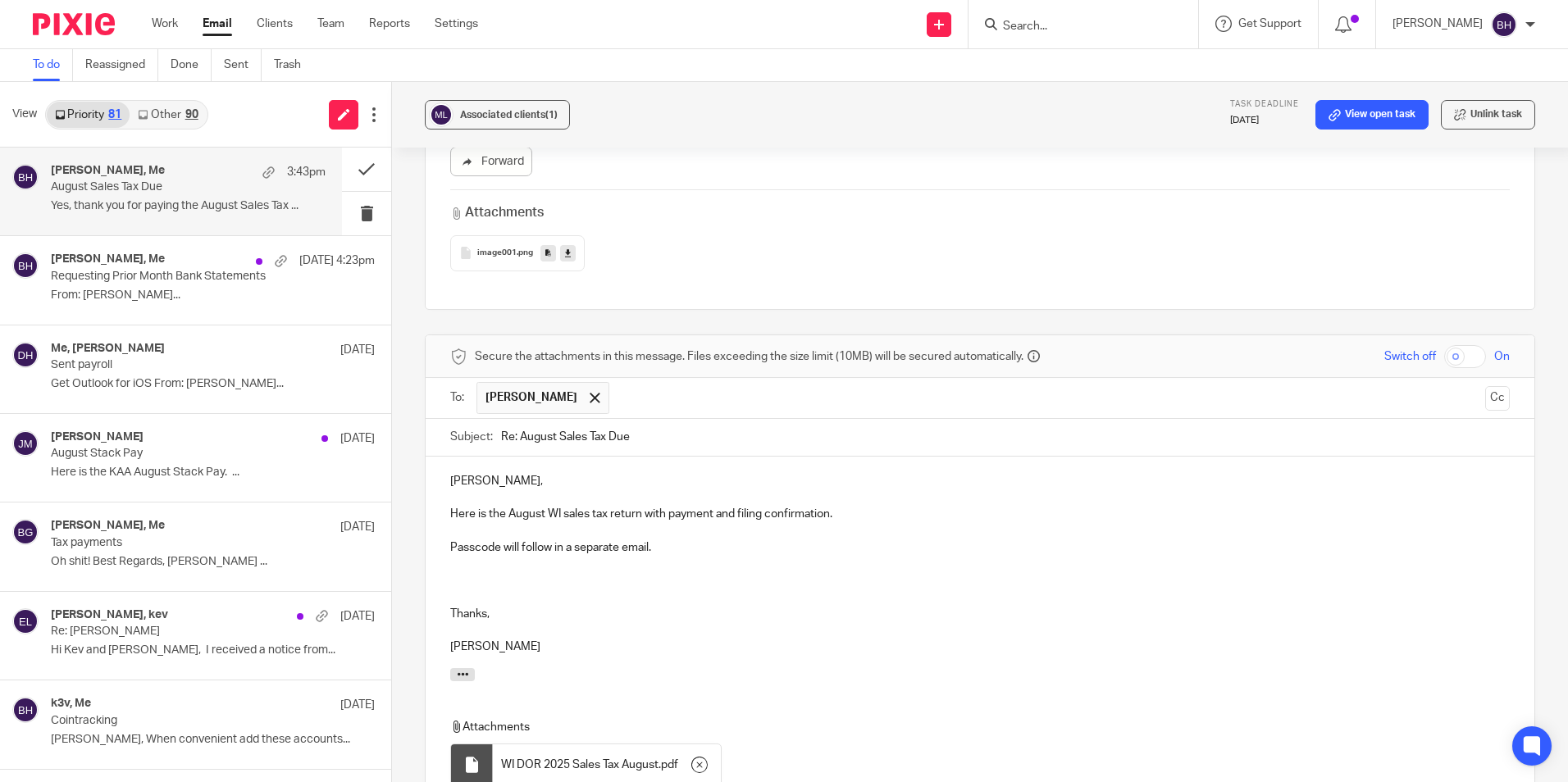
click at [450, 557] on p at bounding box center [980, 564] width 1059 height 16
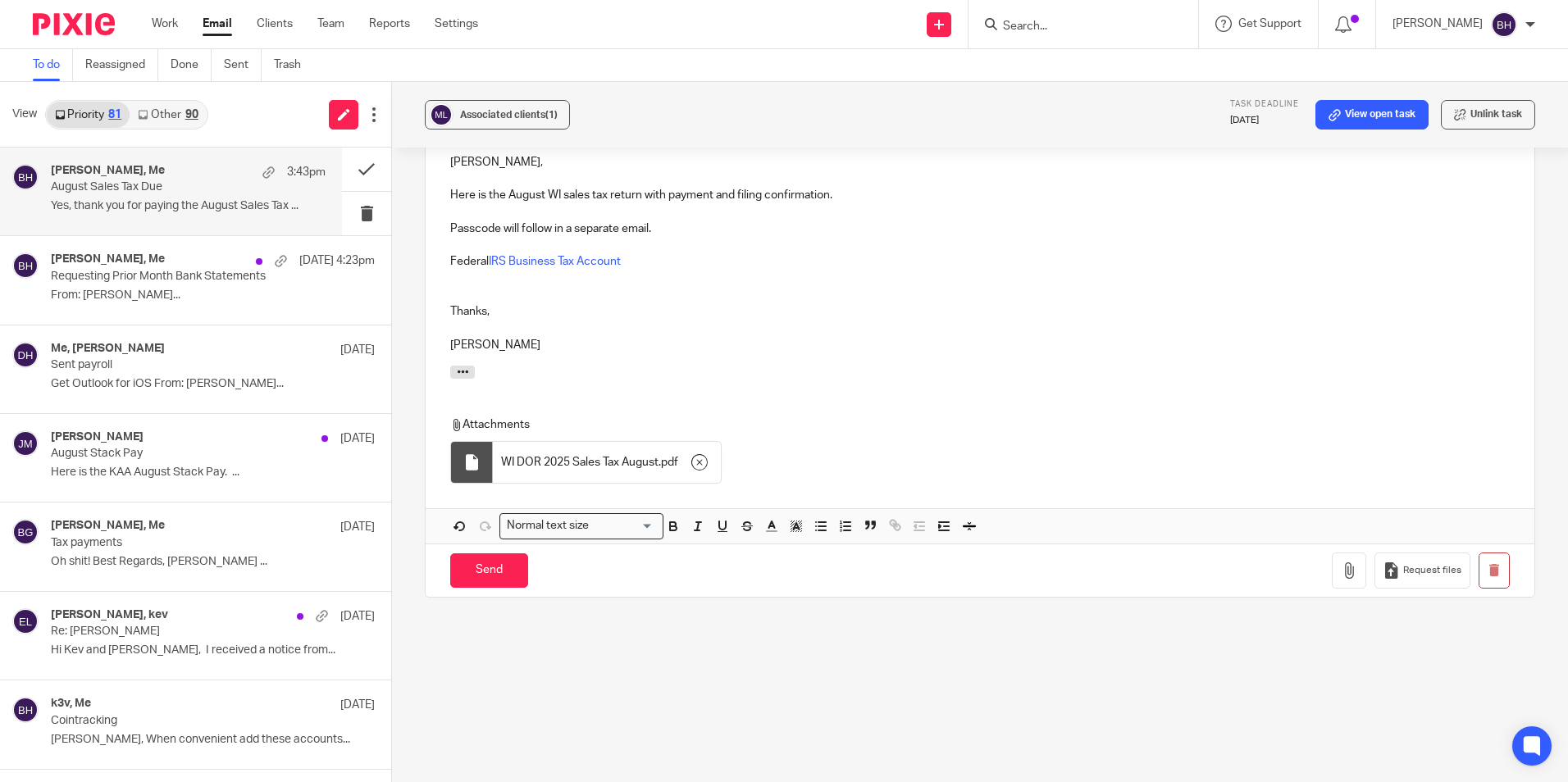
scroll to position [1884, 0]
click at [478, 552] on input "Send" at bounding box center [488, 569] width 78 height 36
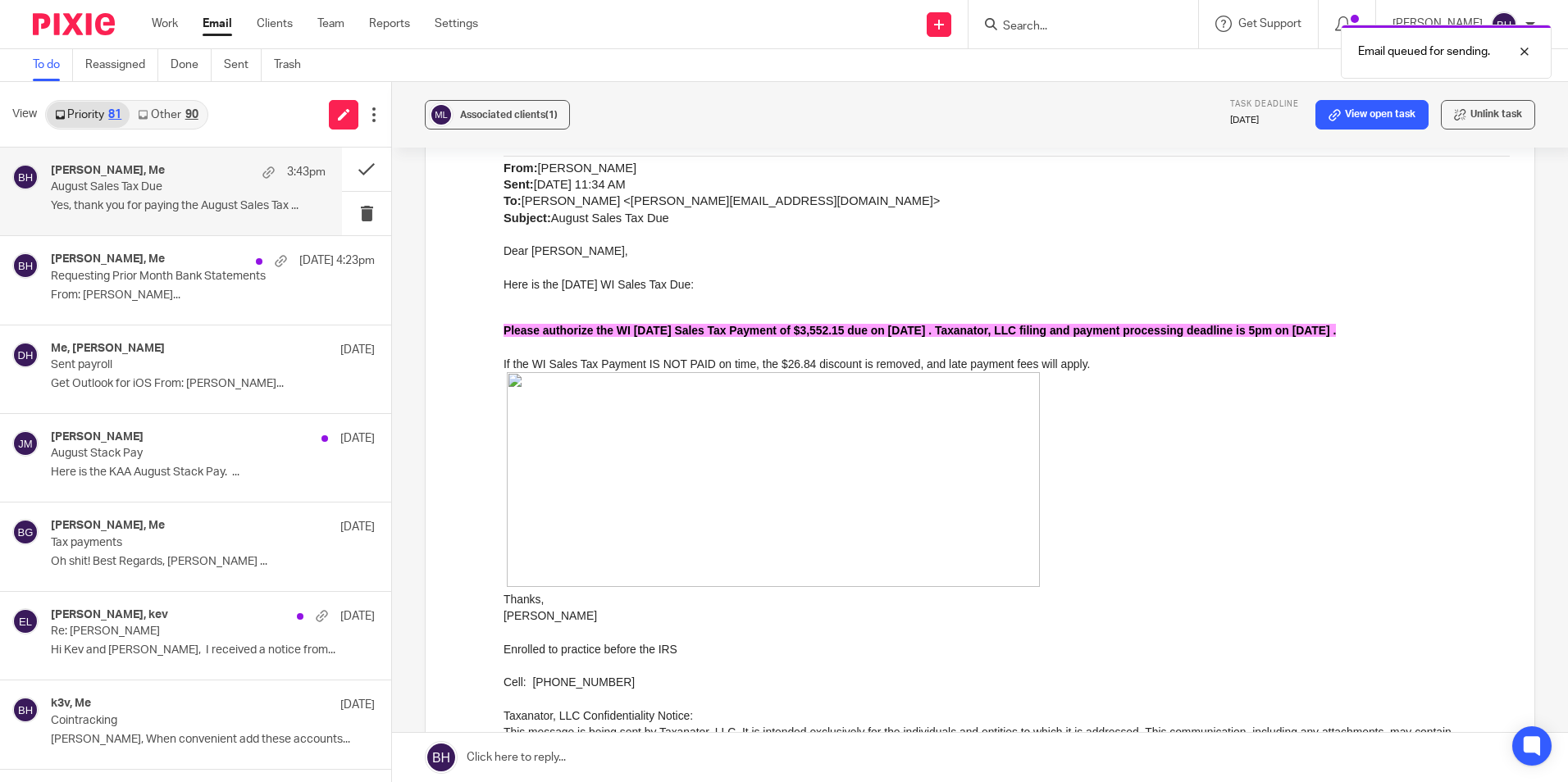
scroll to position [703, 0]
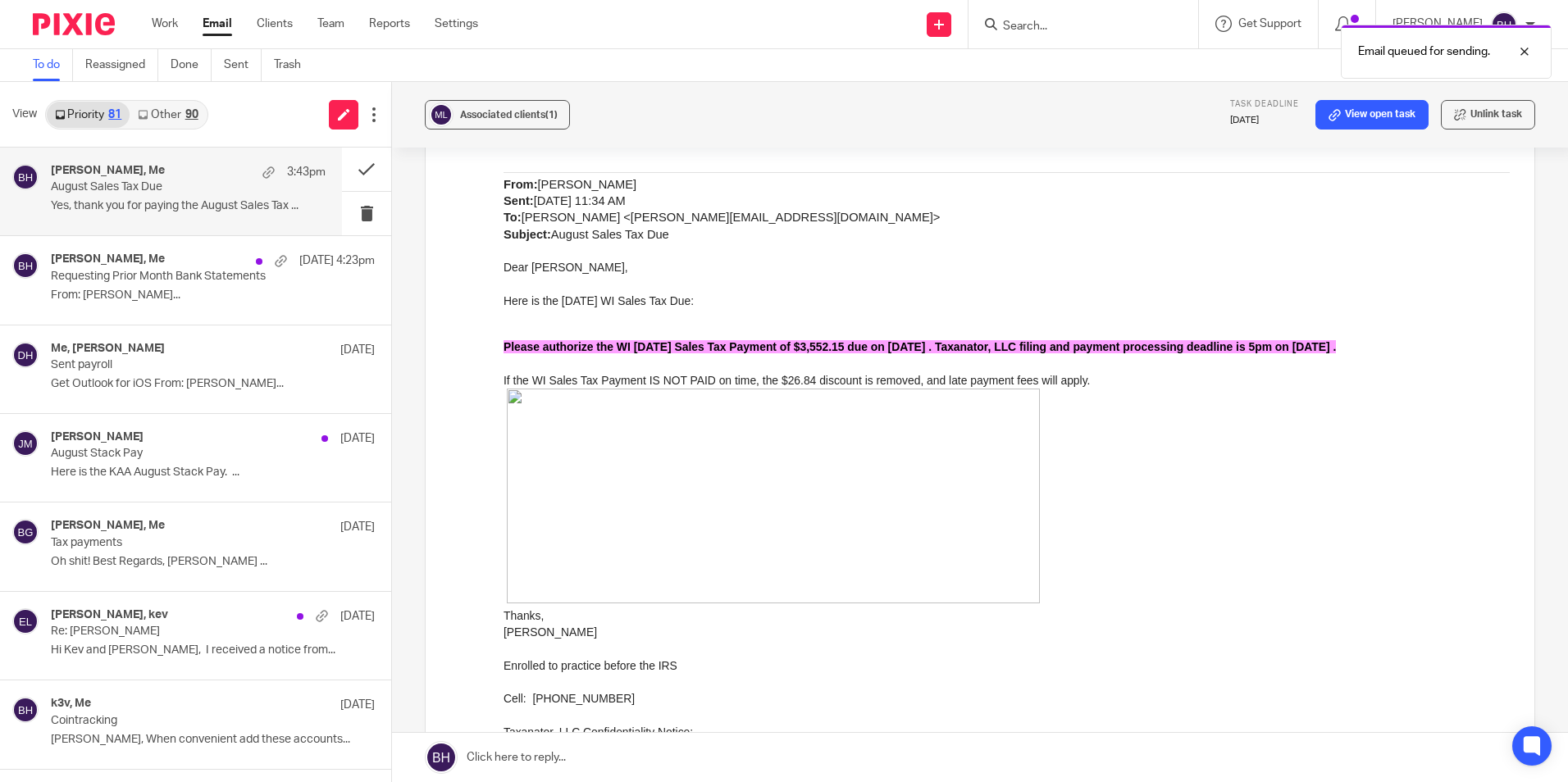
click at [164, 105] on link "Other 90" at bounding box center [167, 114] width 76 height 26
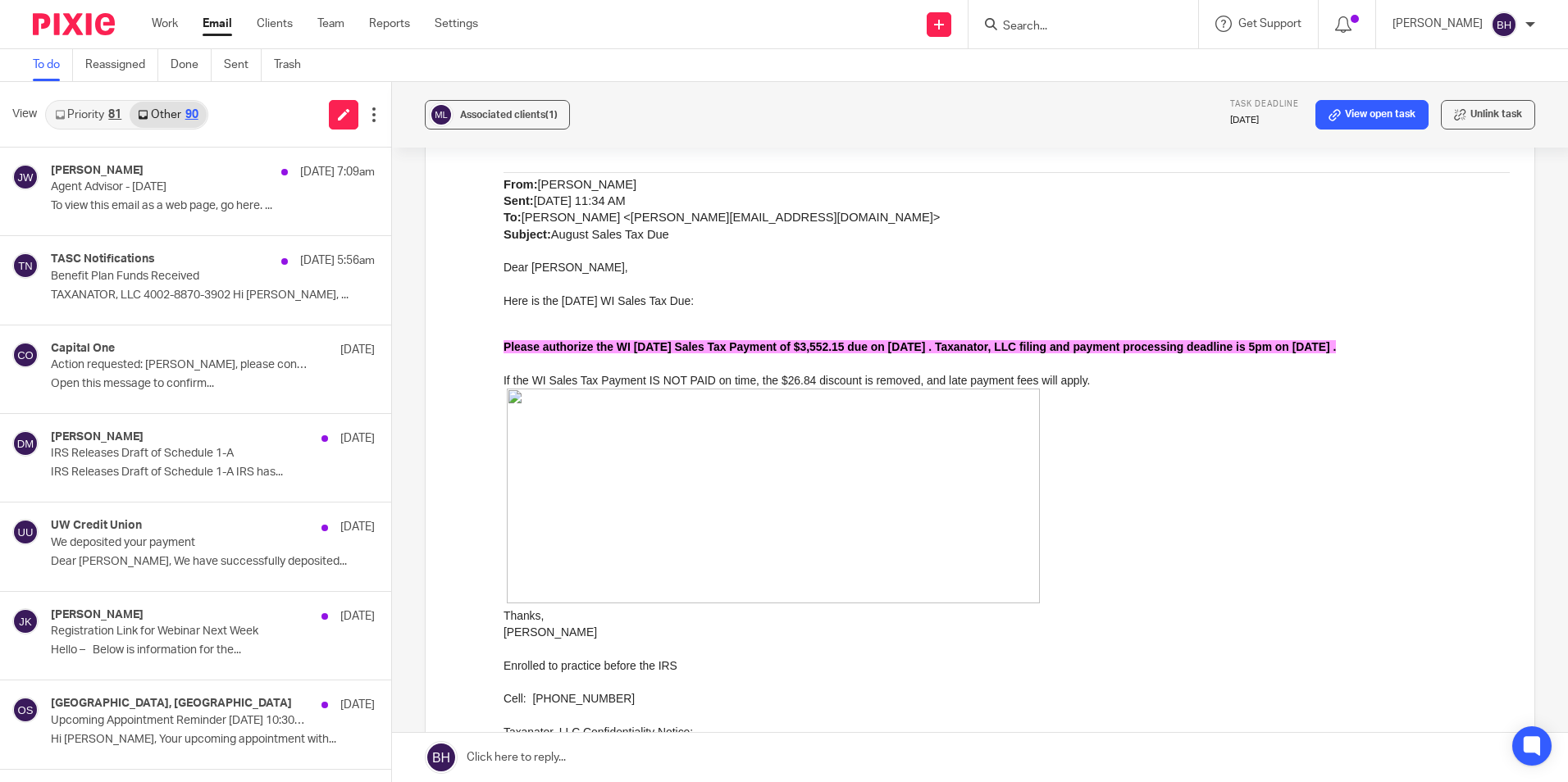
click at [90, 112] on link "Priority 81" at bounding box center [88, 114] width 83 height 26
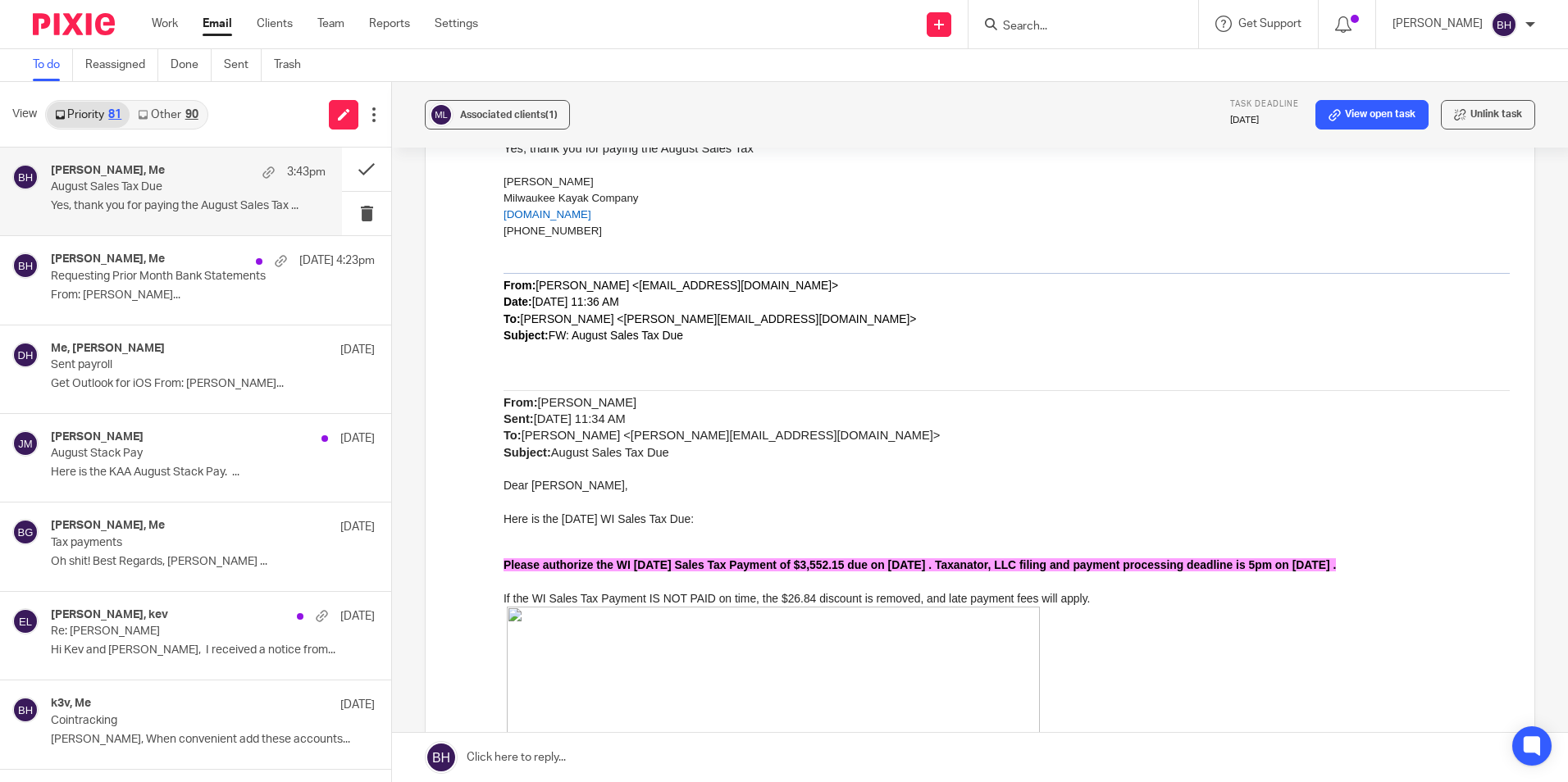
scroll to position [458, 0]
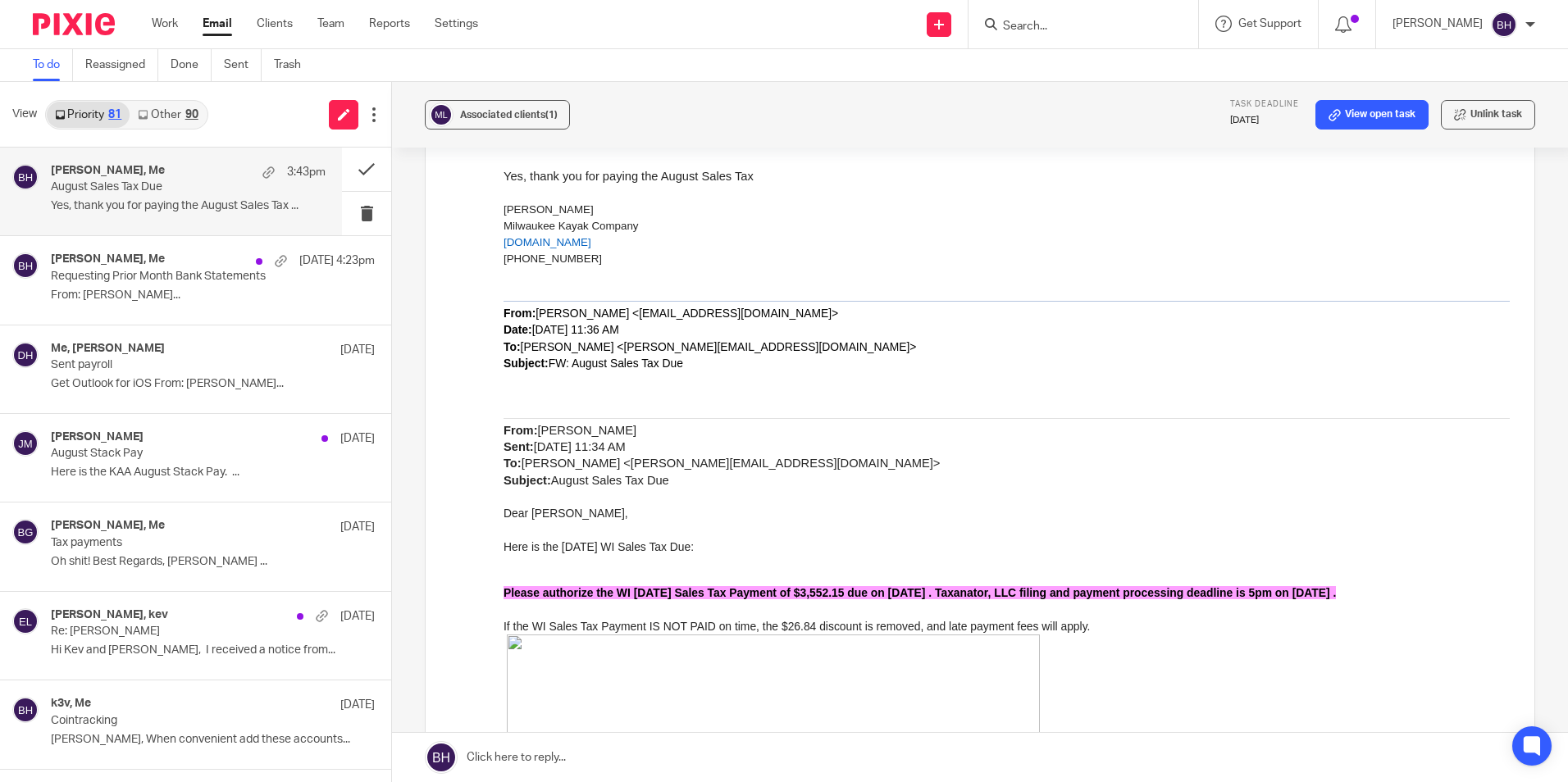
click at [175, 119] on link "Other 90" at bounding box center [167, 114] width 76 height 26
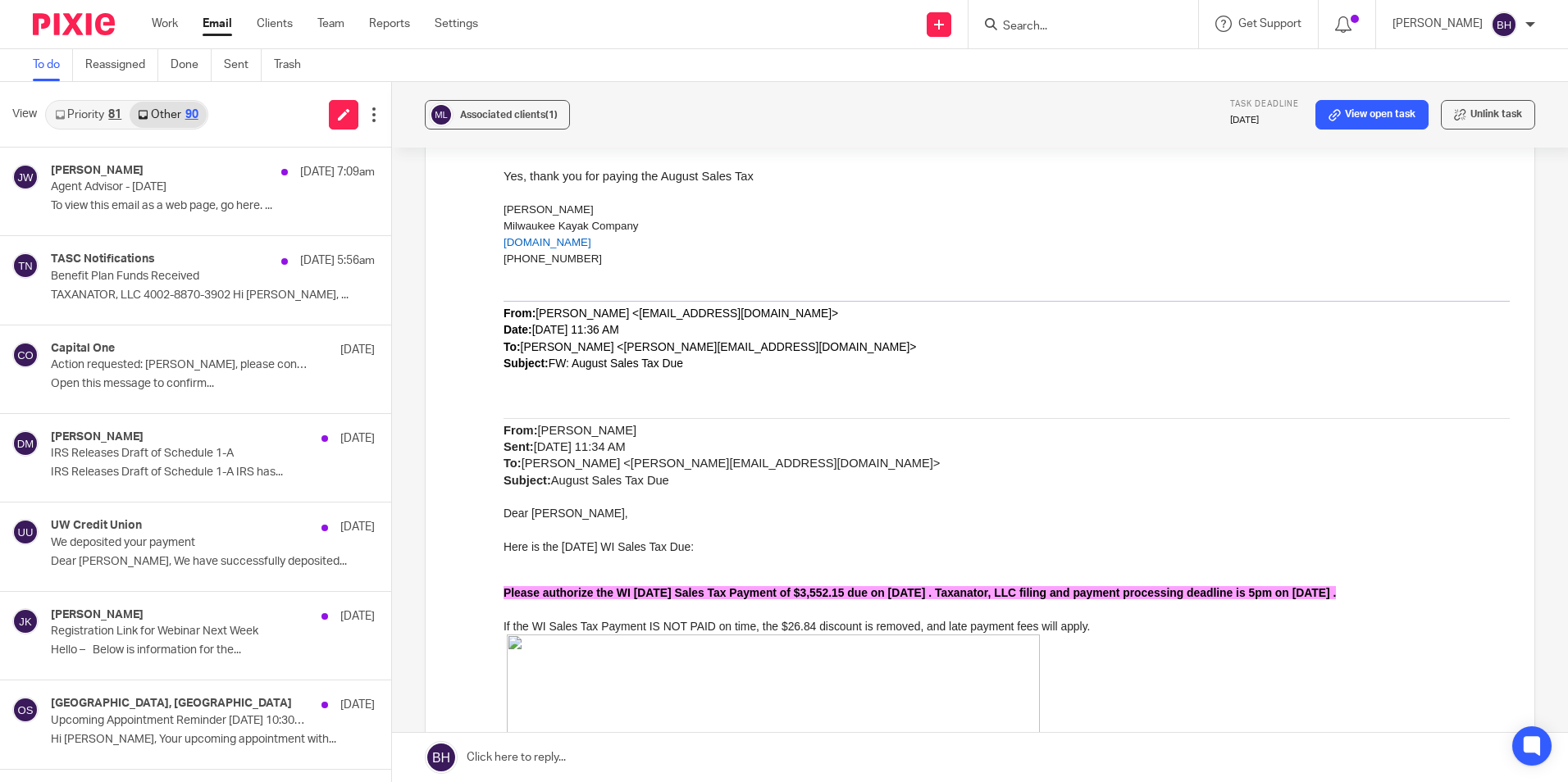
click at [87, 120] on link "Priority 81" at bounding box center [88, 114] width 83 height 26
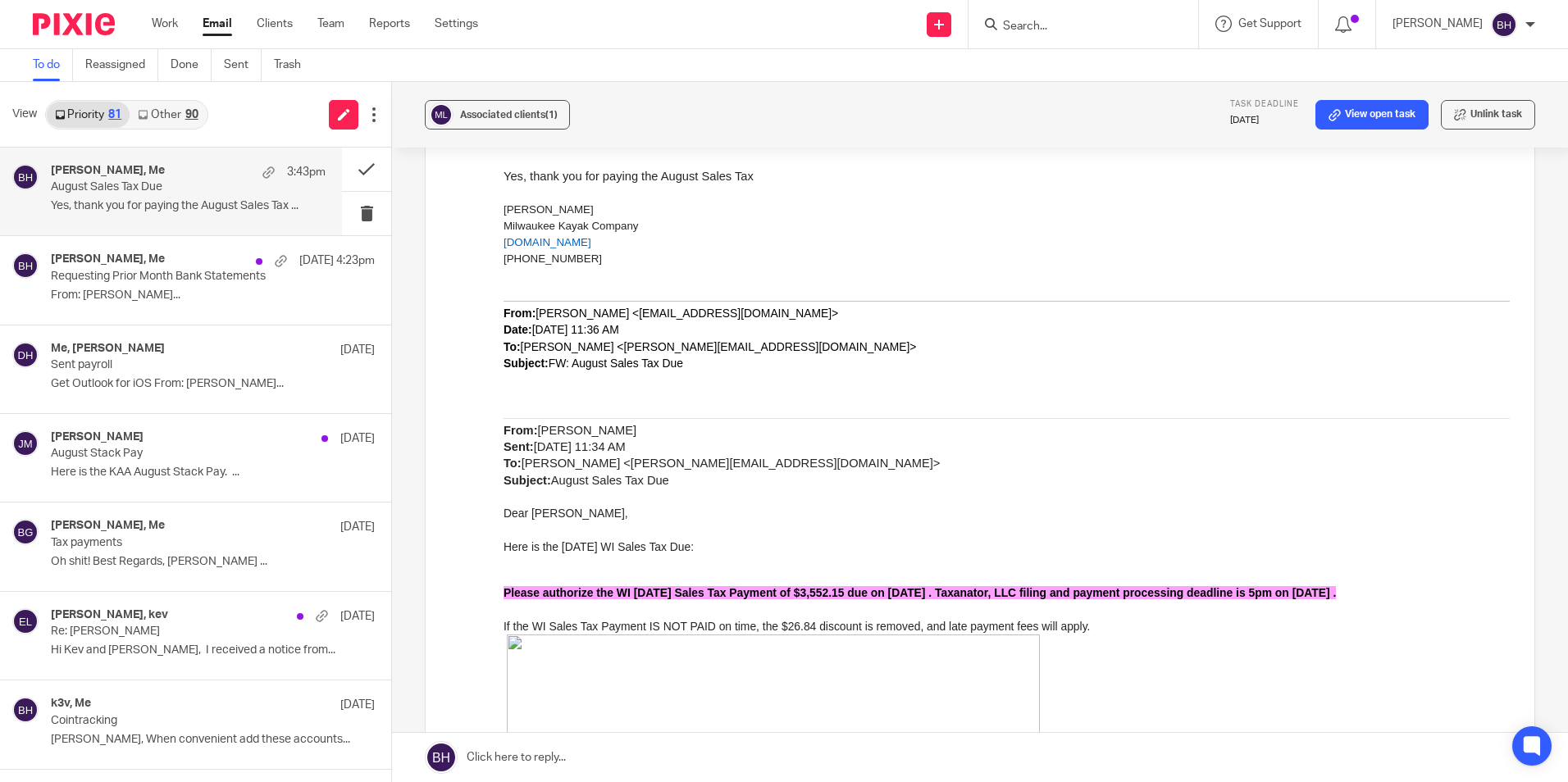
click at [96, 185] on p "August Sales Tax Due" at bounding box center [160, 187] width 220 height 14
